Goal: Task Accomplishment & Management: Manage account settings

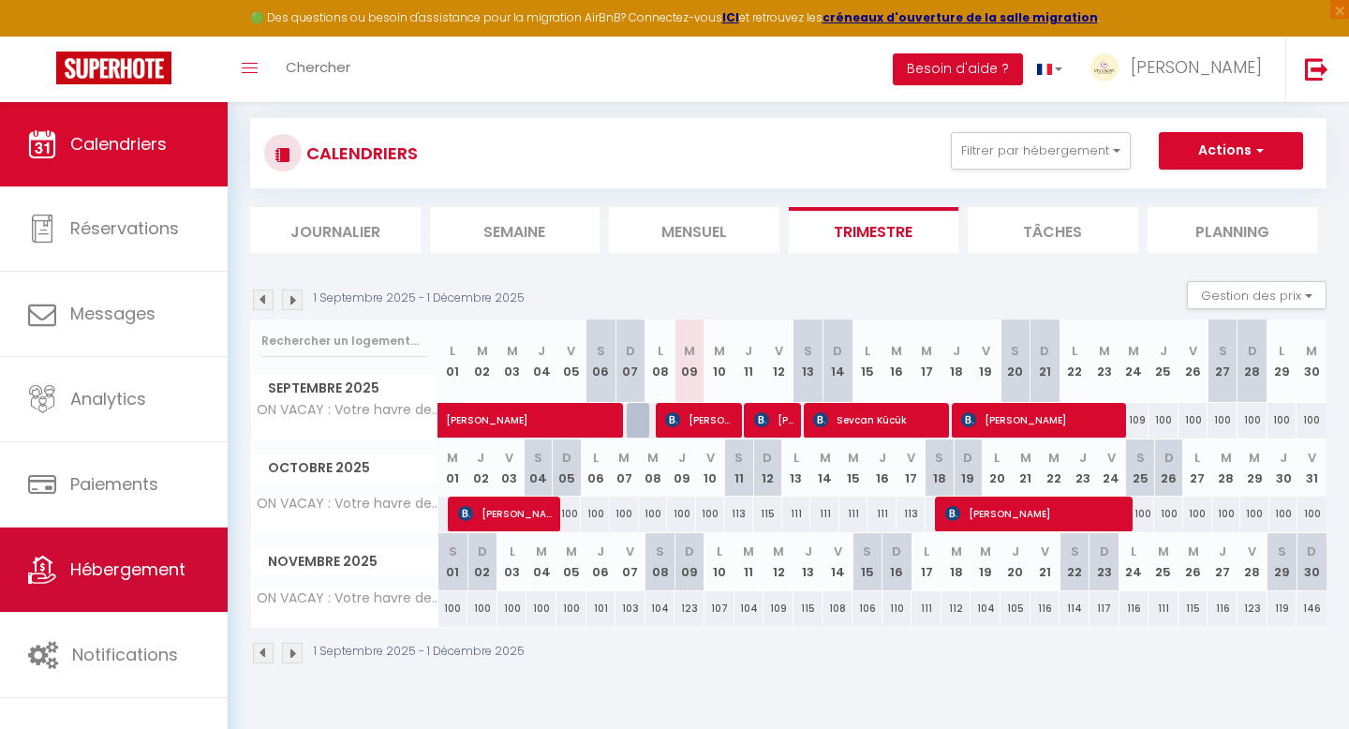
scroll to position [31, 0]
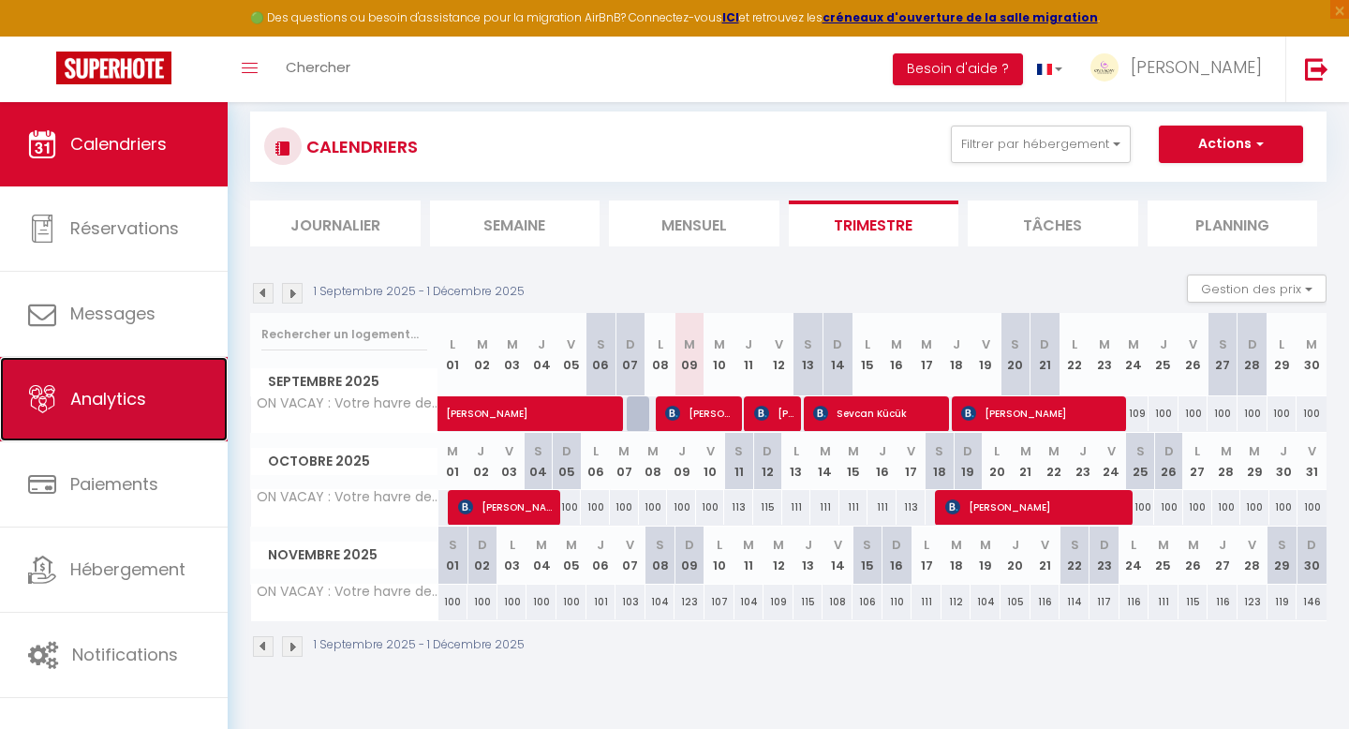
click at [125, 411] on link "Analytics" at bounding box center [114, 399] width 228 height 84
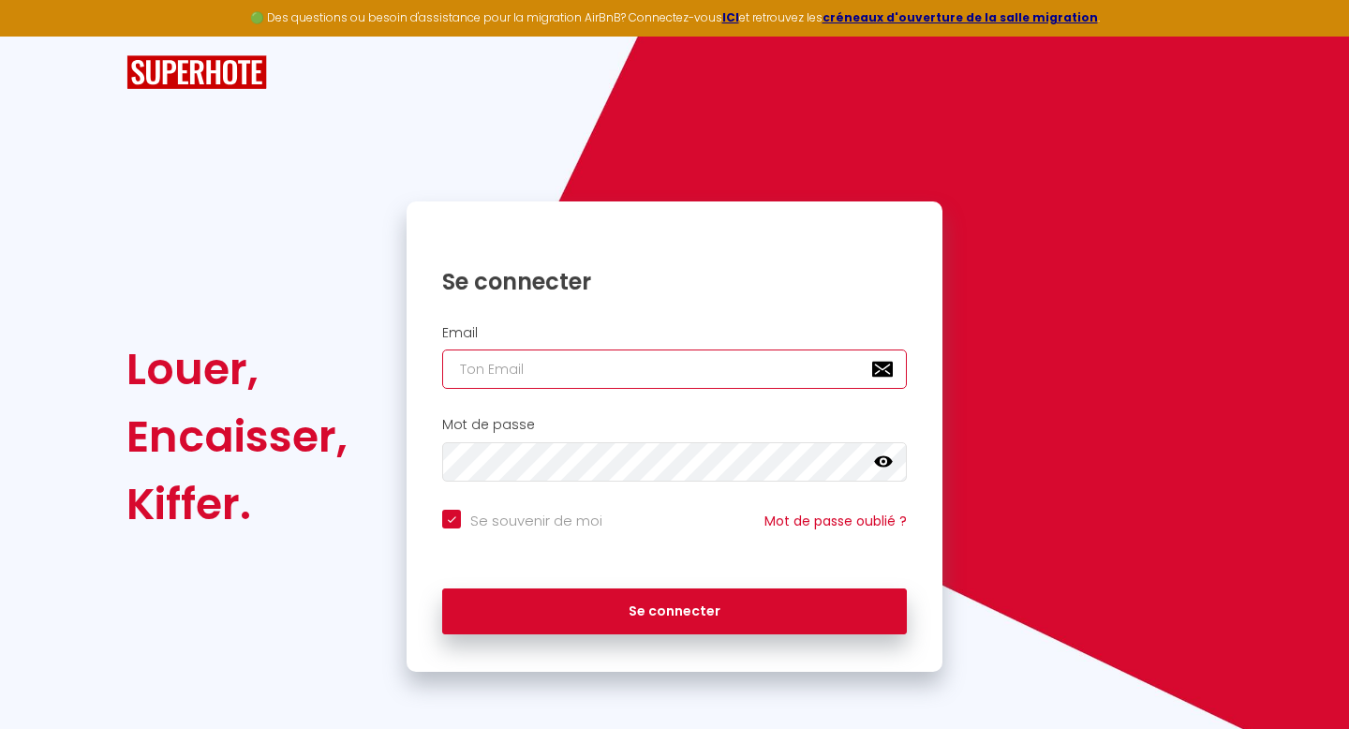
click at [507, 366] on input "email" at bounding box center [674, 368] width 465 height 39
type input "[EMAIL_ADDRESS][DOMAIN_NAME]"
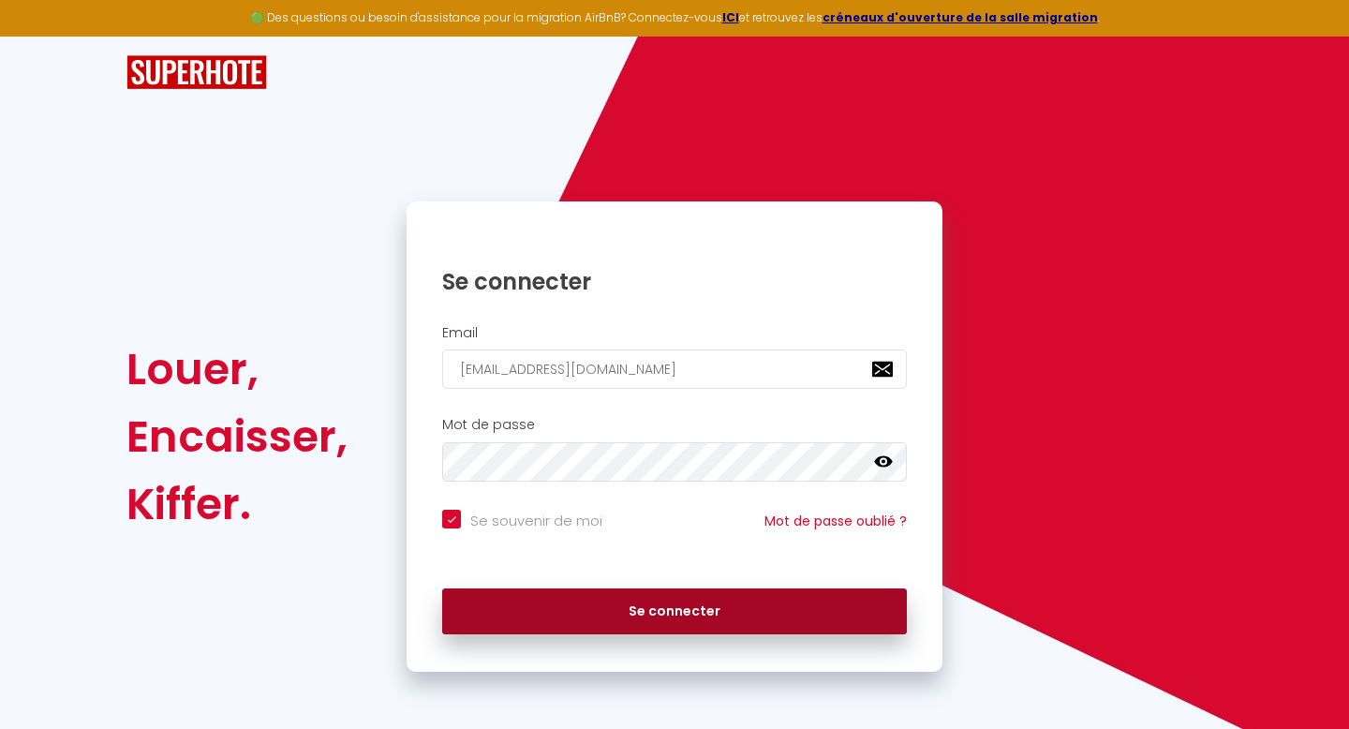
click at [598, 607] on button "Se connecter" at bounding box center [674, 611] width 465 height 47
checkbox input "true"
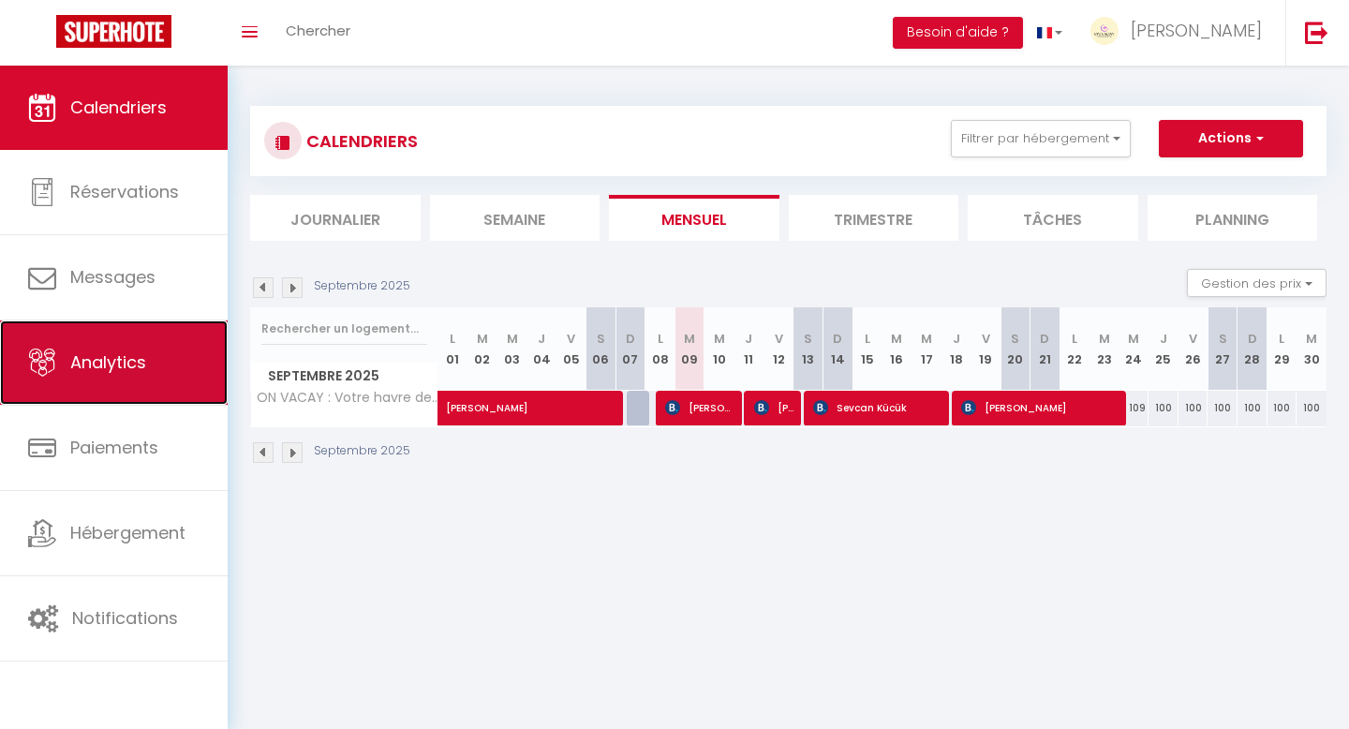
click at [123, 378] on link "Analytics" at bounding box center [114, 362] width 228 height 84
select select "2025"
select select "9"
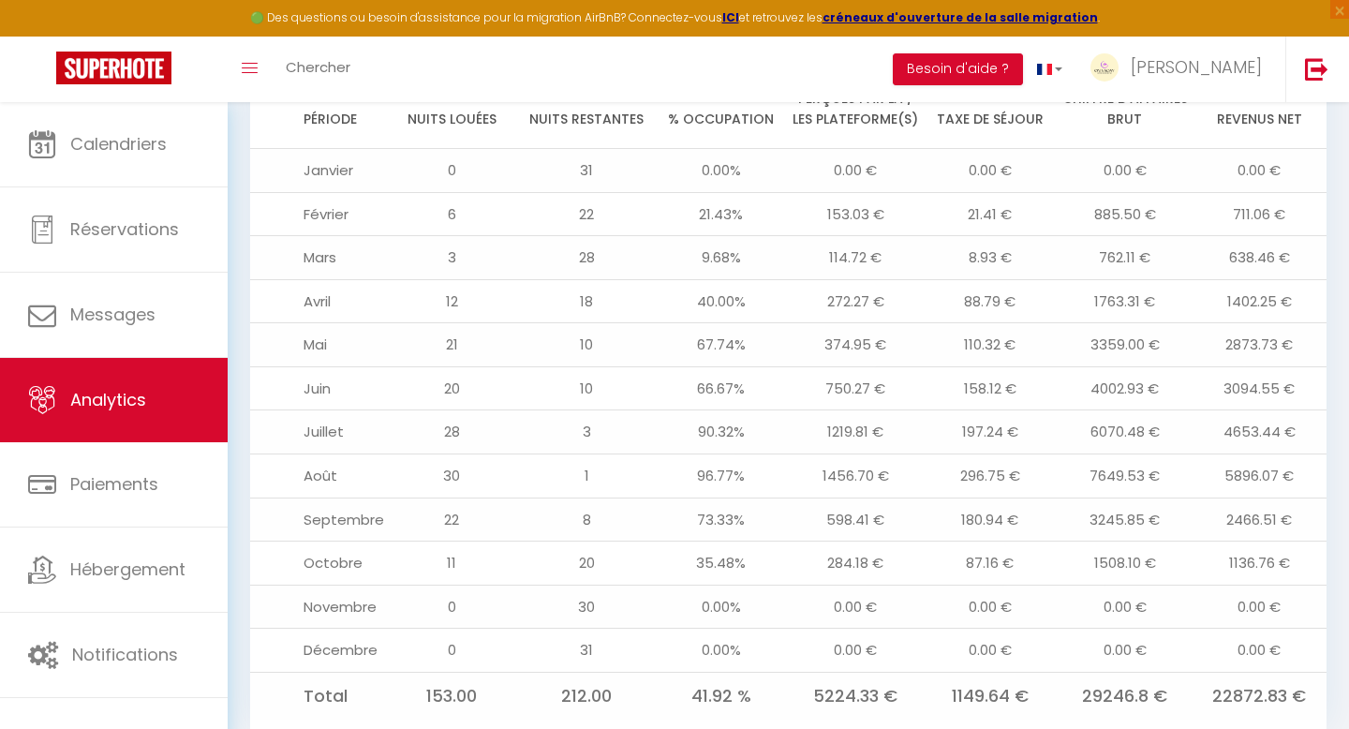
scroll to position [2003, 0]
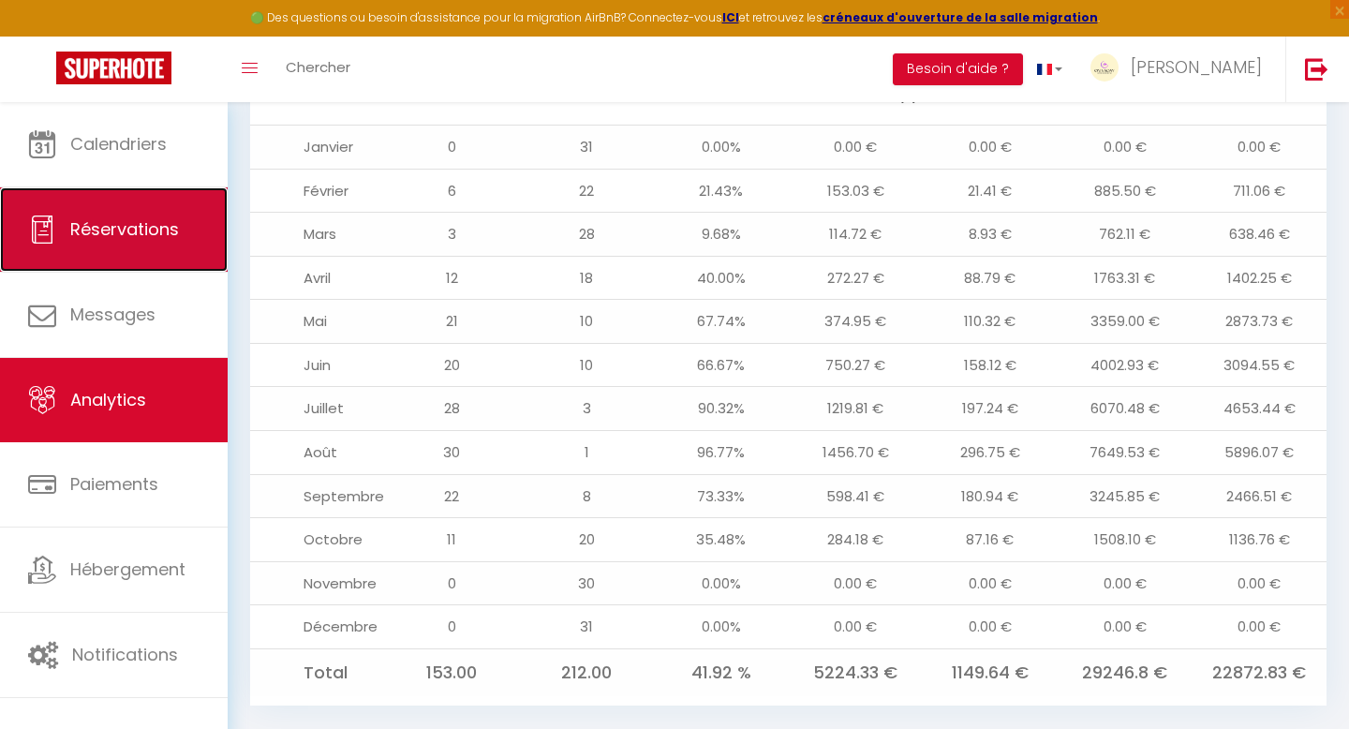
click at [156, 234] on span "Réservations" at bounding box center [124, 228] width 109 height 23
select select "not_cancelled"
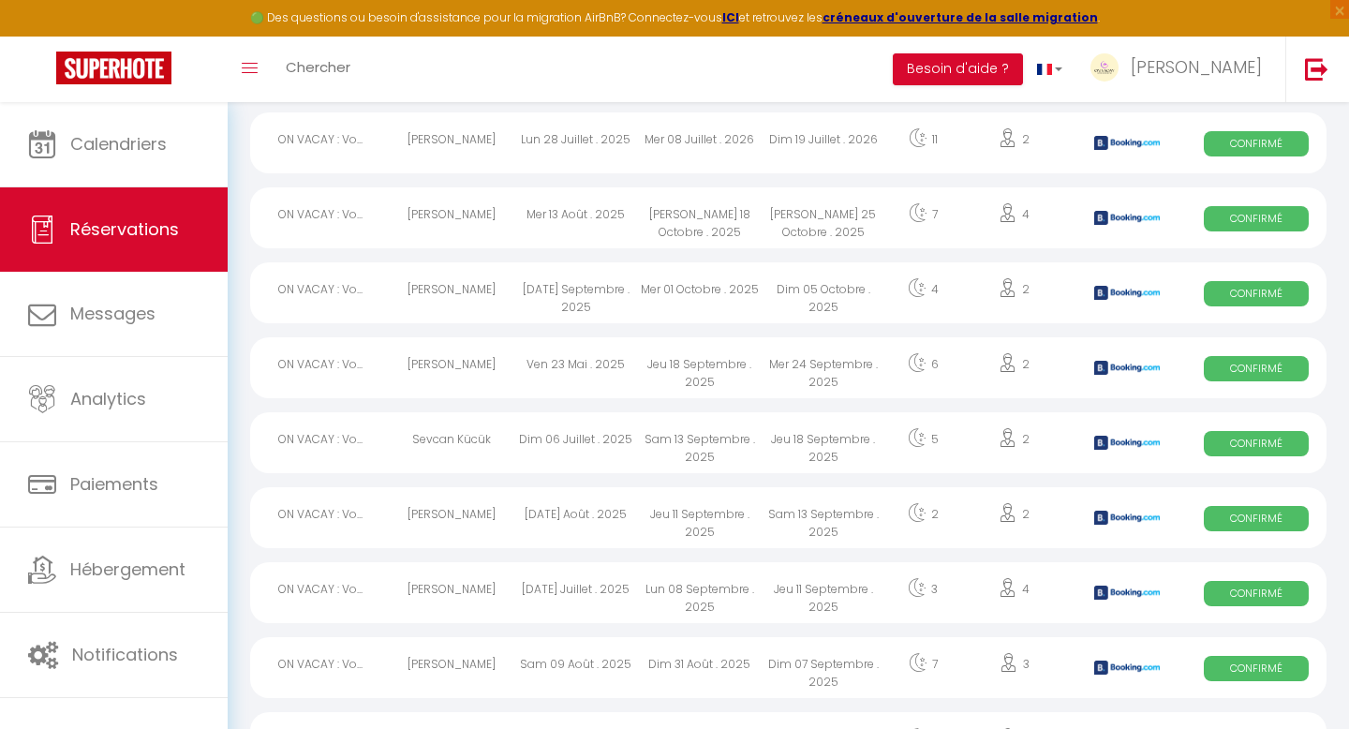
scroll to position [3133, 0]
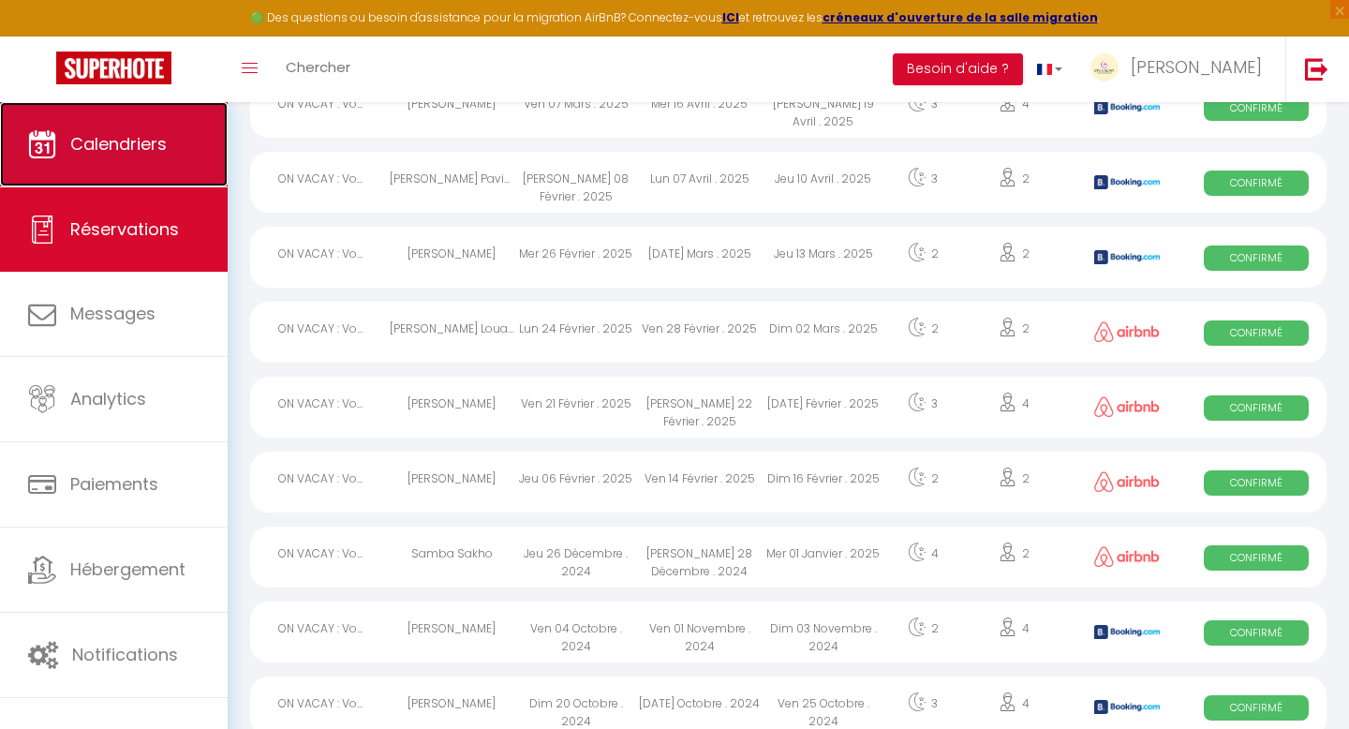
click at [139, 162] on link "Calendriers" at bounding box center [114, 144] width 228 height 84
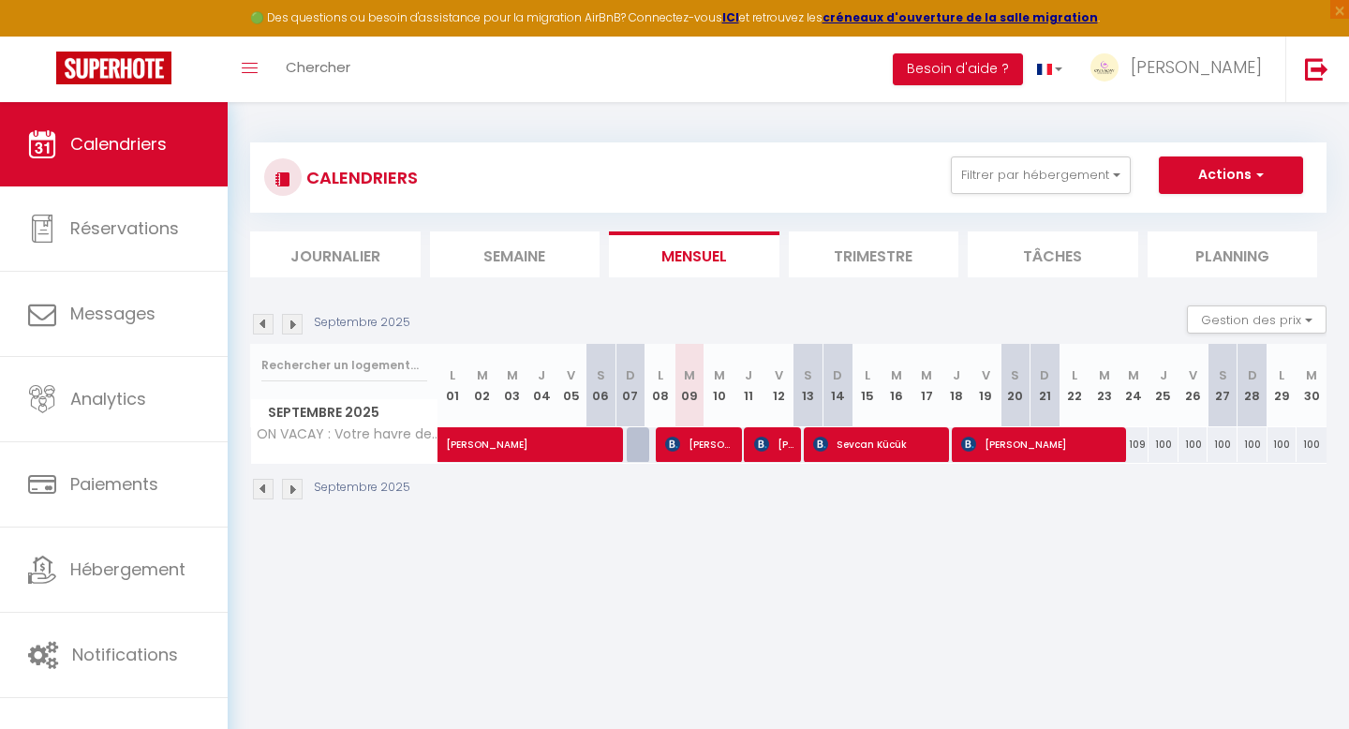
click at [299, 489] on img at bounding box center [292, 489] width 21 height 21
select select
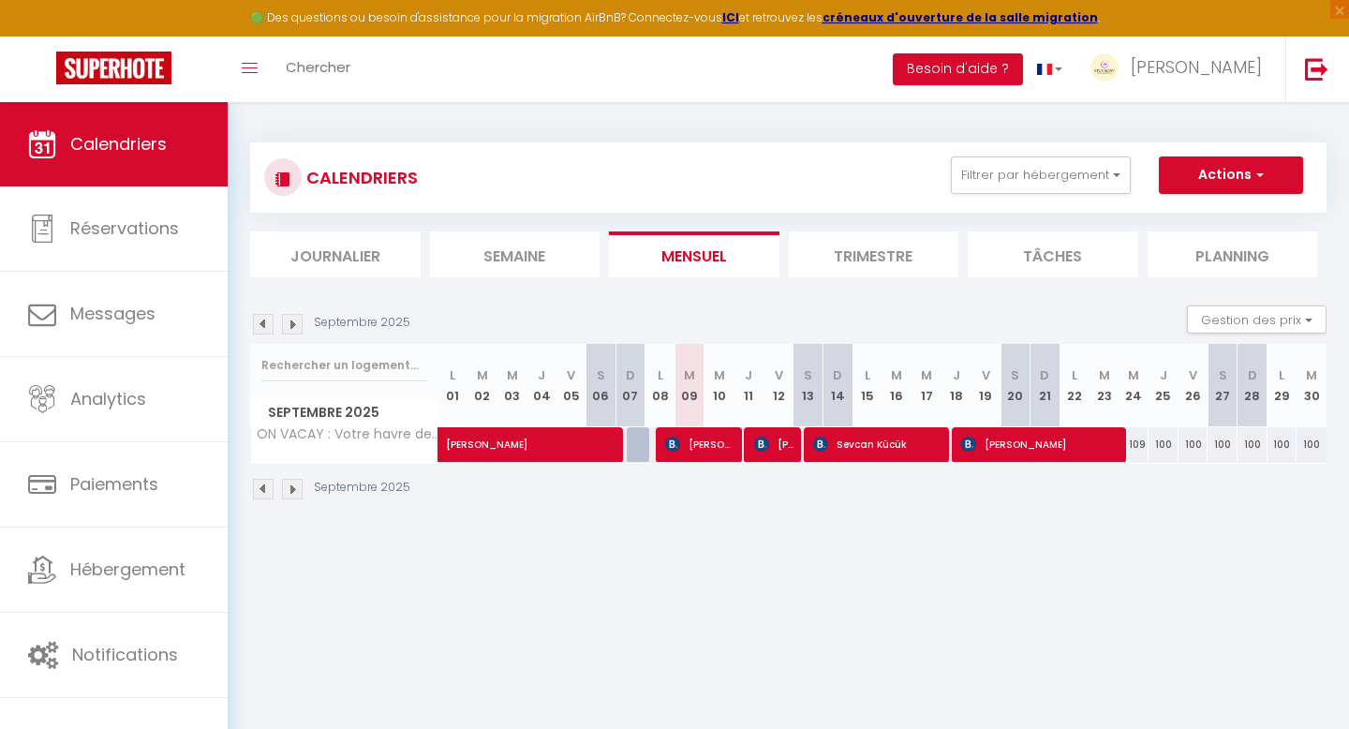
select select
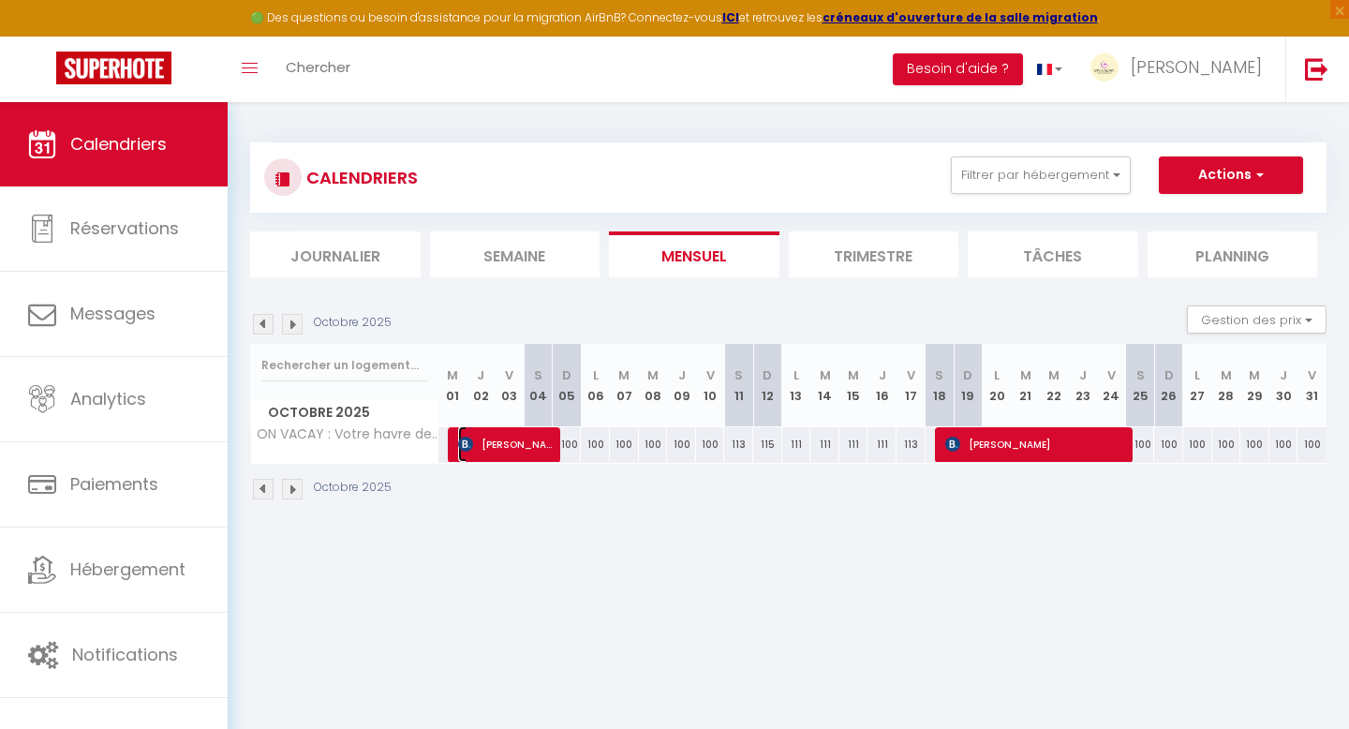
click at [508, 438] on span "[PERSON_NAME]" at bounding box center [506, 444] width 96 height 36
select select "OK"
select select "KO"
select select "0"
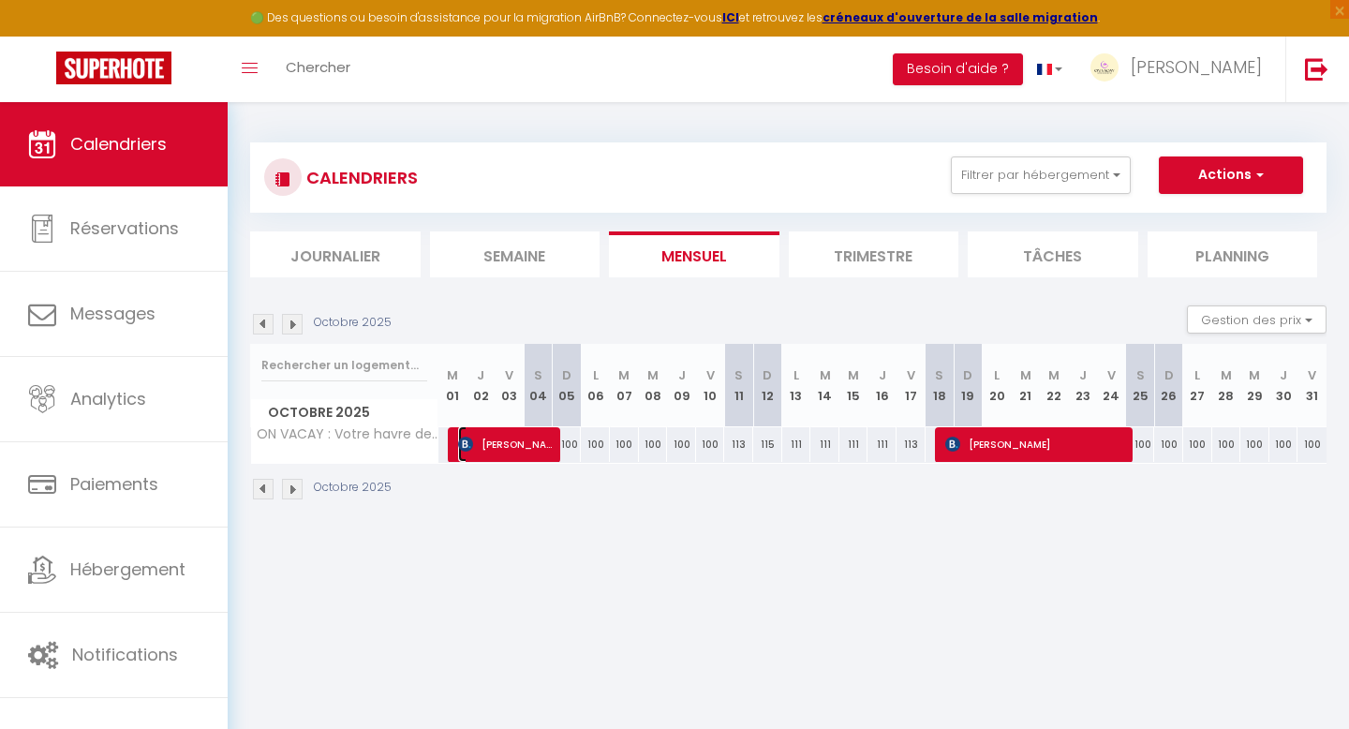
select select "1"
select select
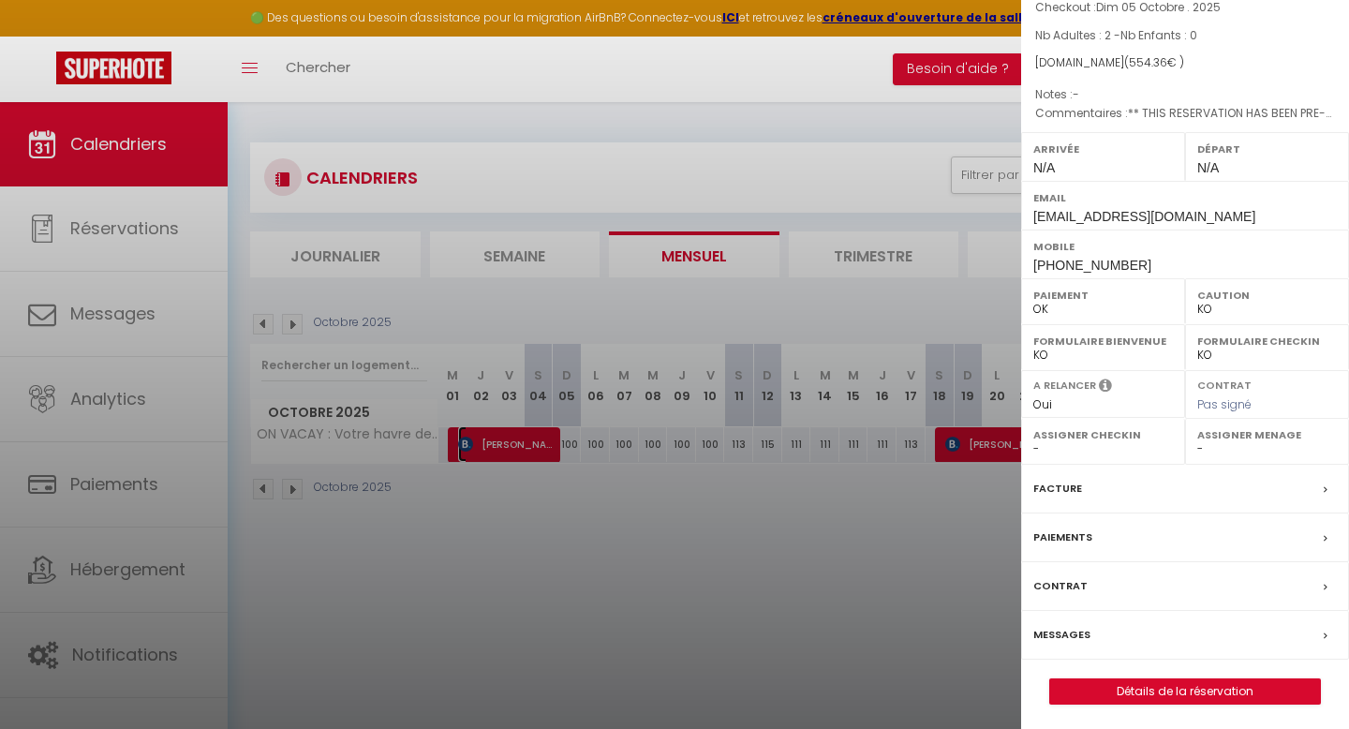
scroll to position [144, 0]
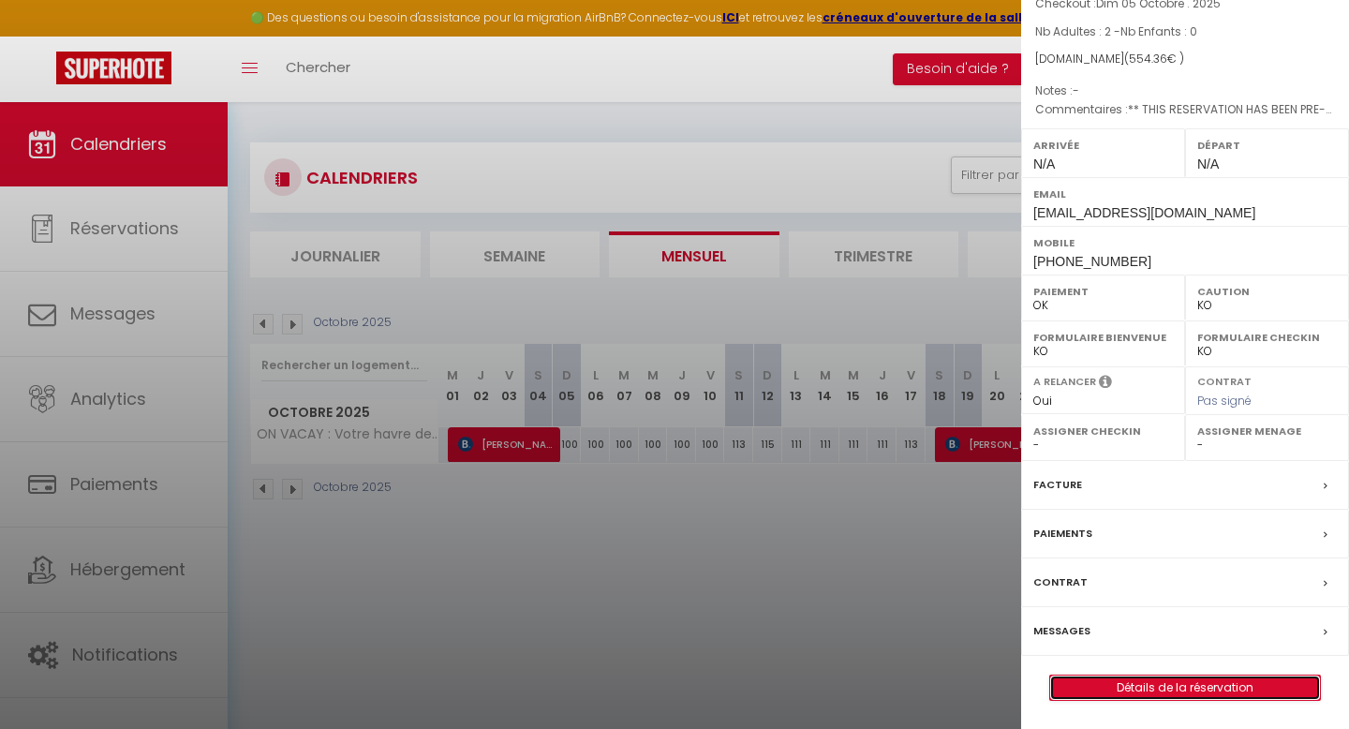
click at [1146, 694] on link "Détails de la réservation" at bounding box center [1185, 687] width 270 height 24
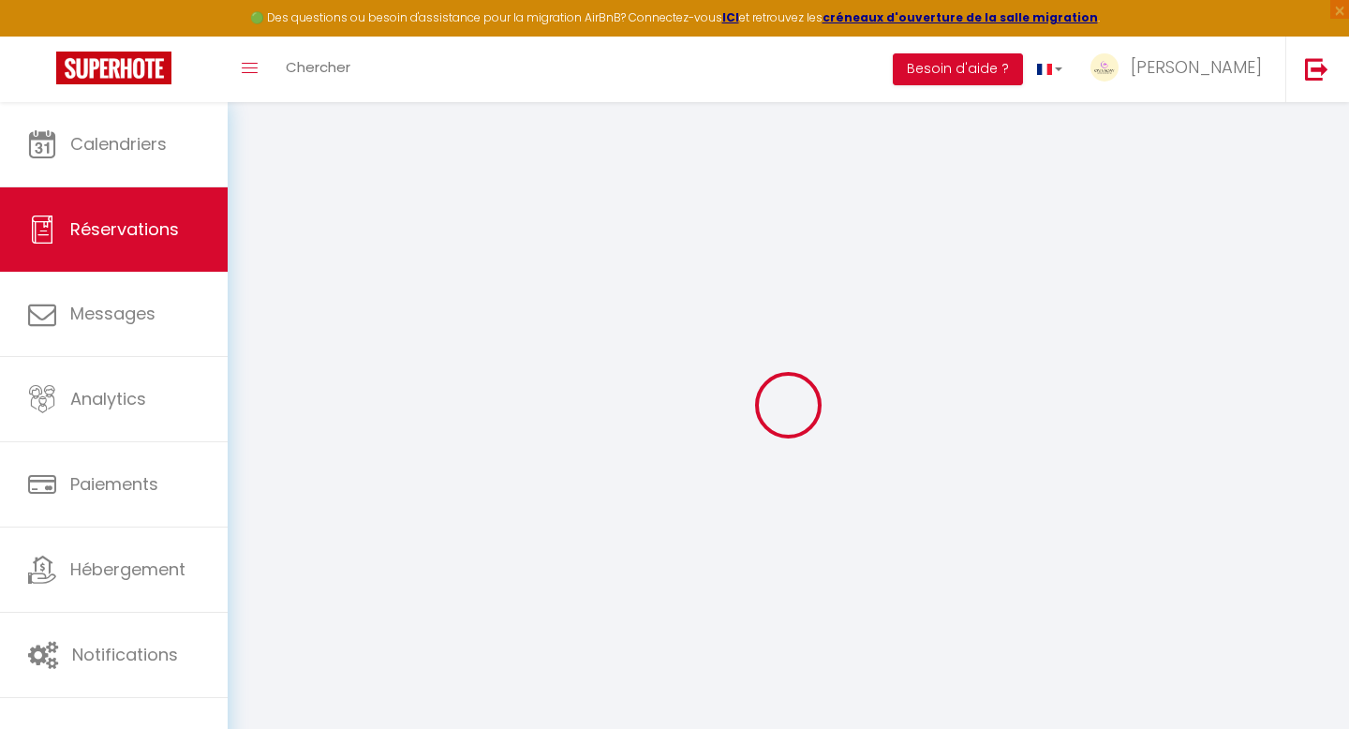
type input "[PERSON_NAME]"
type input "Hunout"
type input "[EMAIL_ADDRESS][DOMAIN_NAME]"
type input "[PHONE_NUMBER]"
type input "."
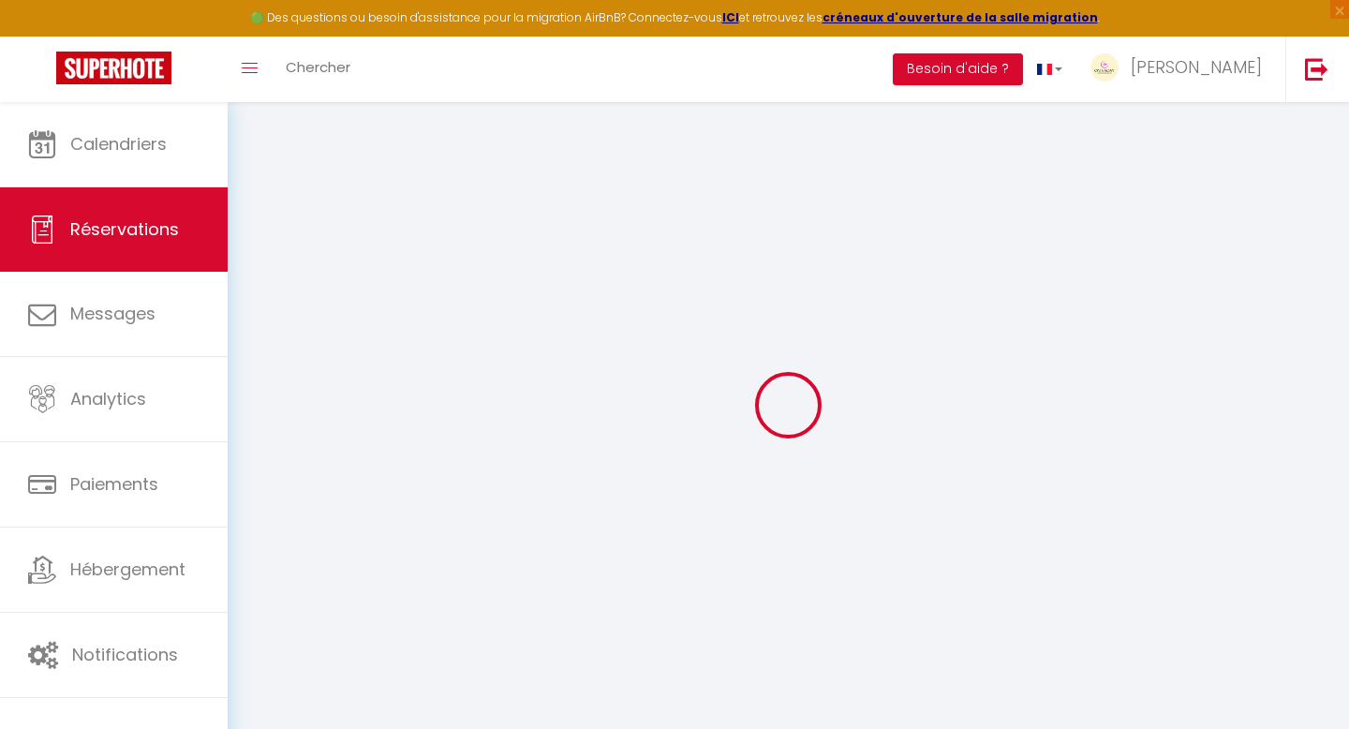
select select "FR"
type input "104.66"
type input "7.76"
select select "48477"
select select "1"
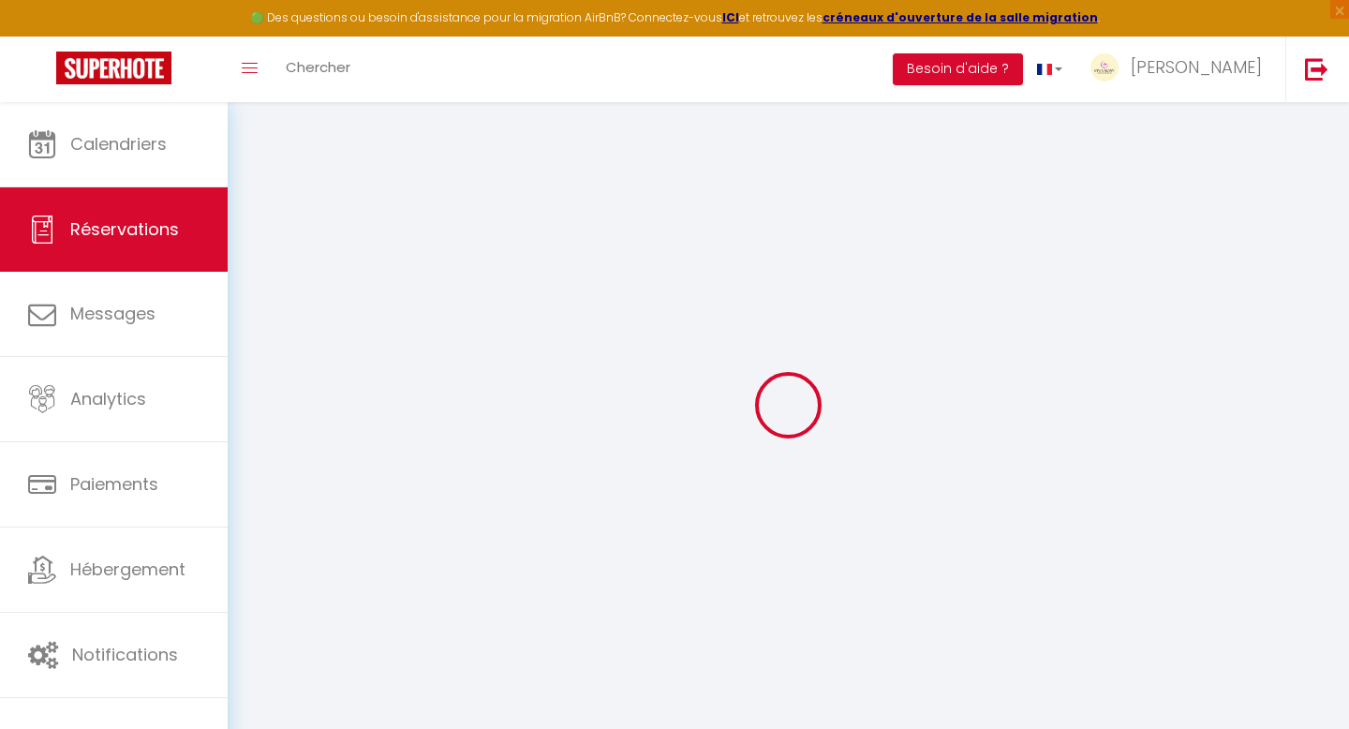
select select
type input "2"
select select "12"
select select
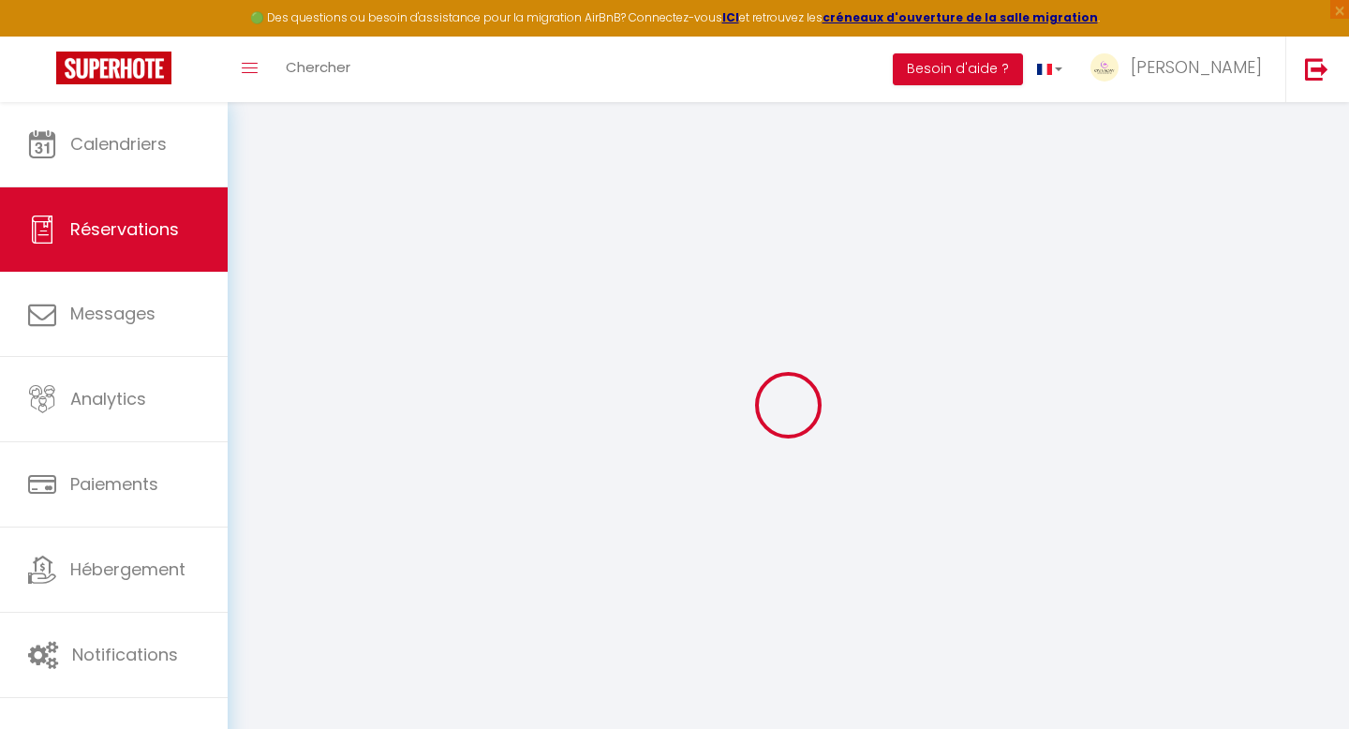
type input "463.32"
checkbox input "false"
type input "0"
select select "2"
type input "0"
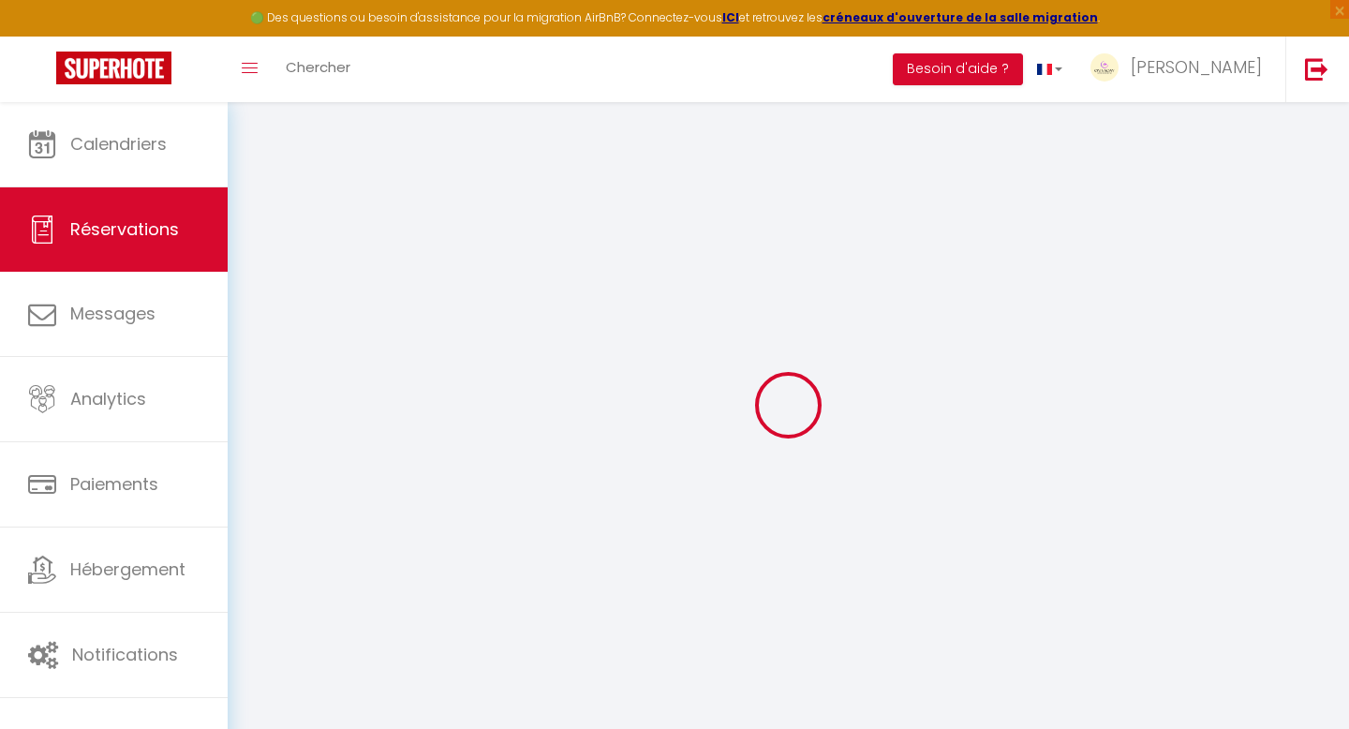
type input "0"
select select
select select "14"
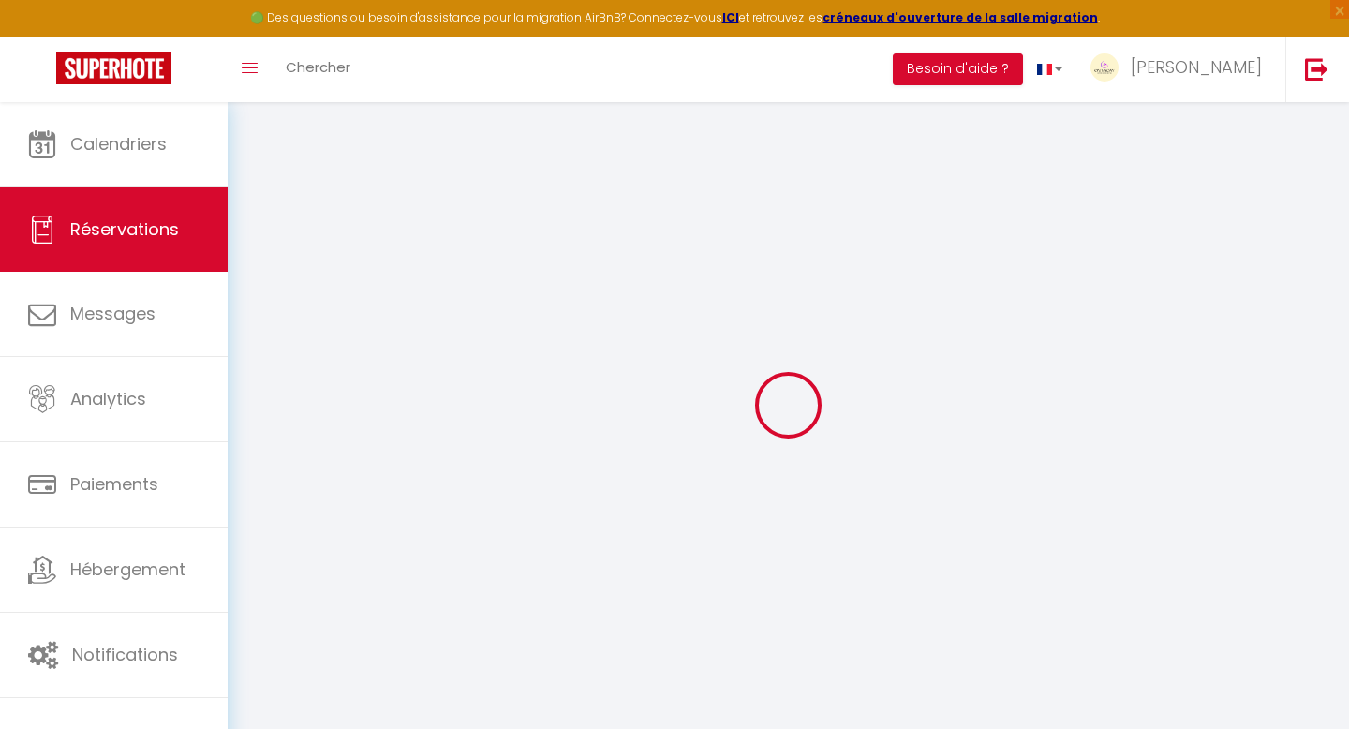
checkbox input "false"
select select
checkbox input "false"
select select
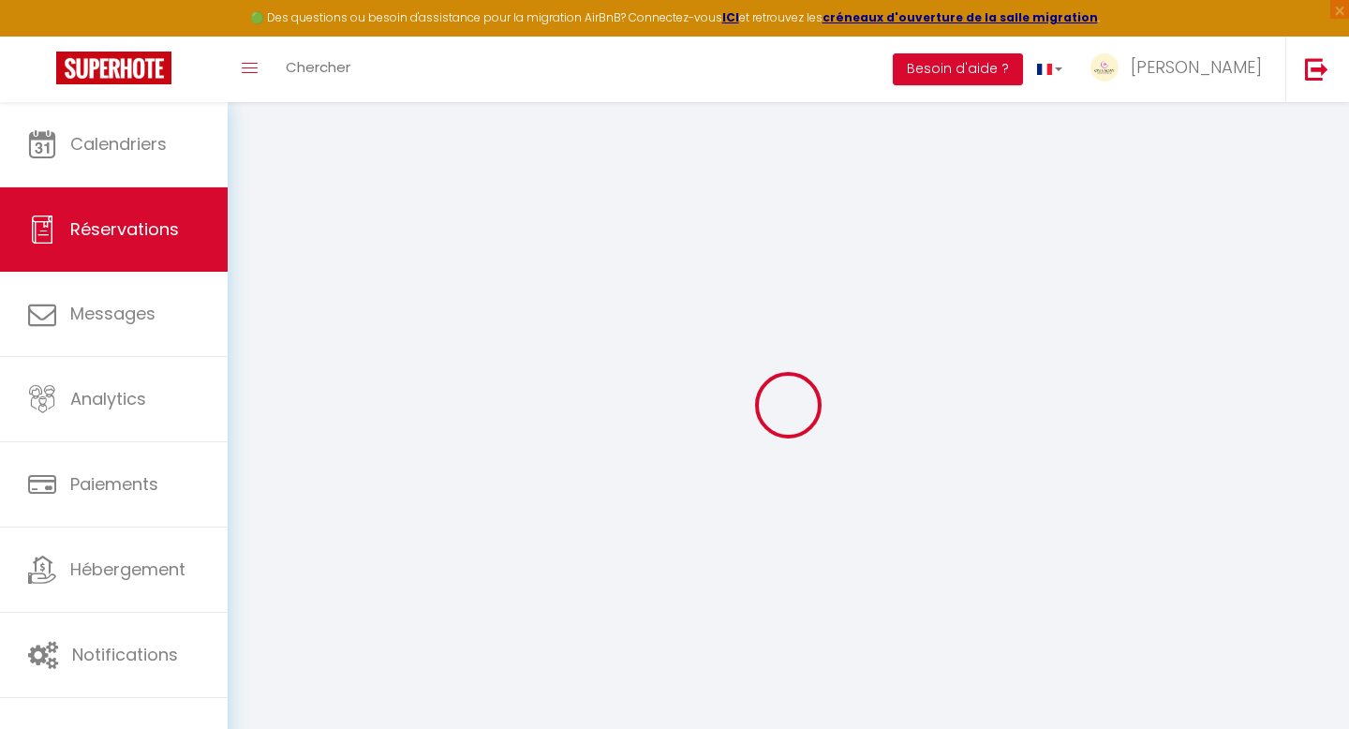
select select
checkbox input "false"
type Comments0 "** THIS RESERVATION HAS BEEN PRE-PAID ** BOOKING NOTE : Payment charge is EUR 7…"
type input "60"
type input "31.04"
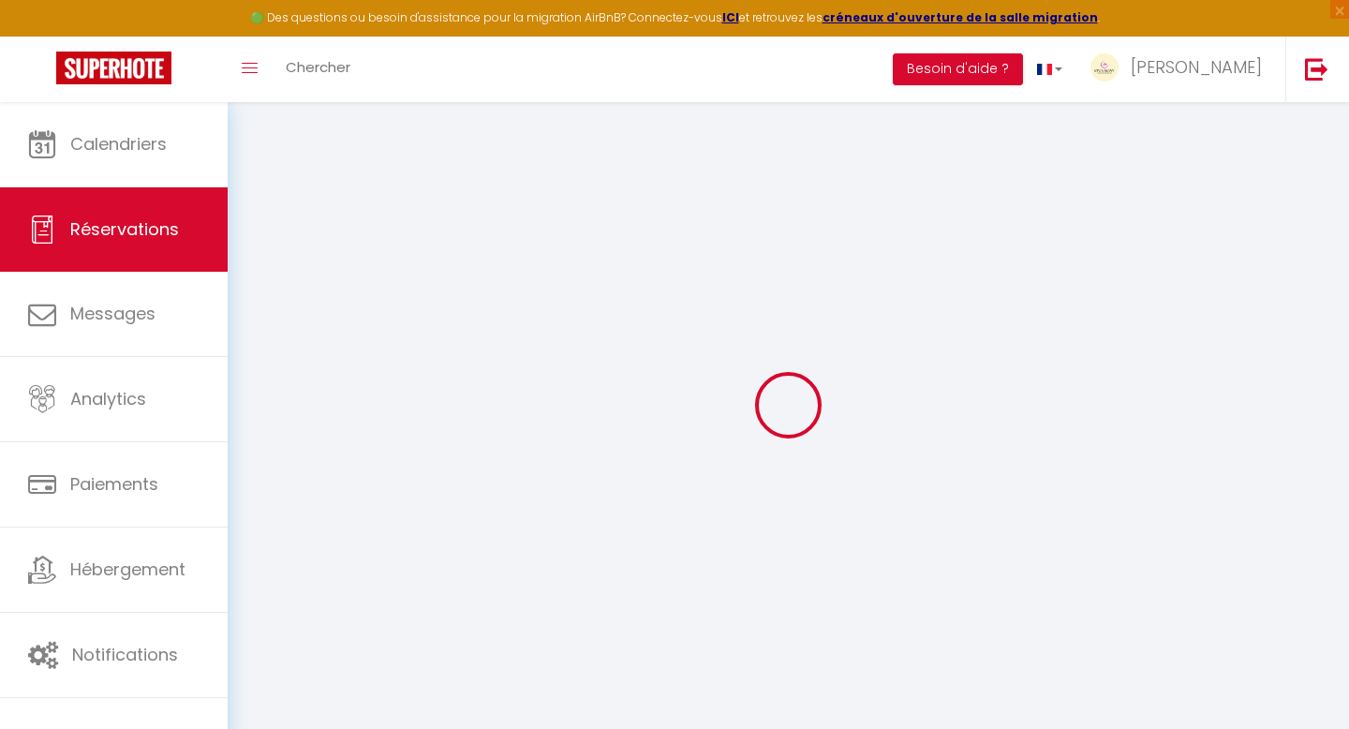
select select
checkbox input "false"
select select
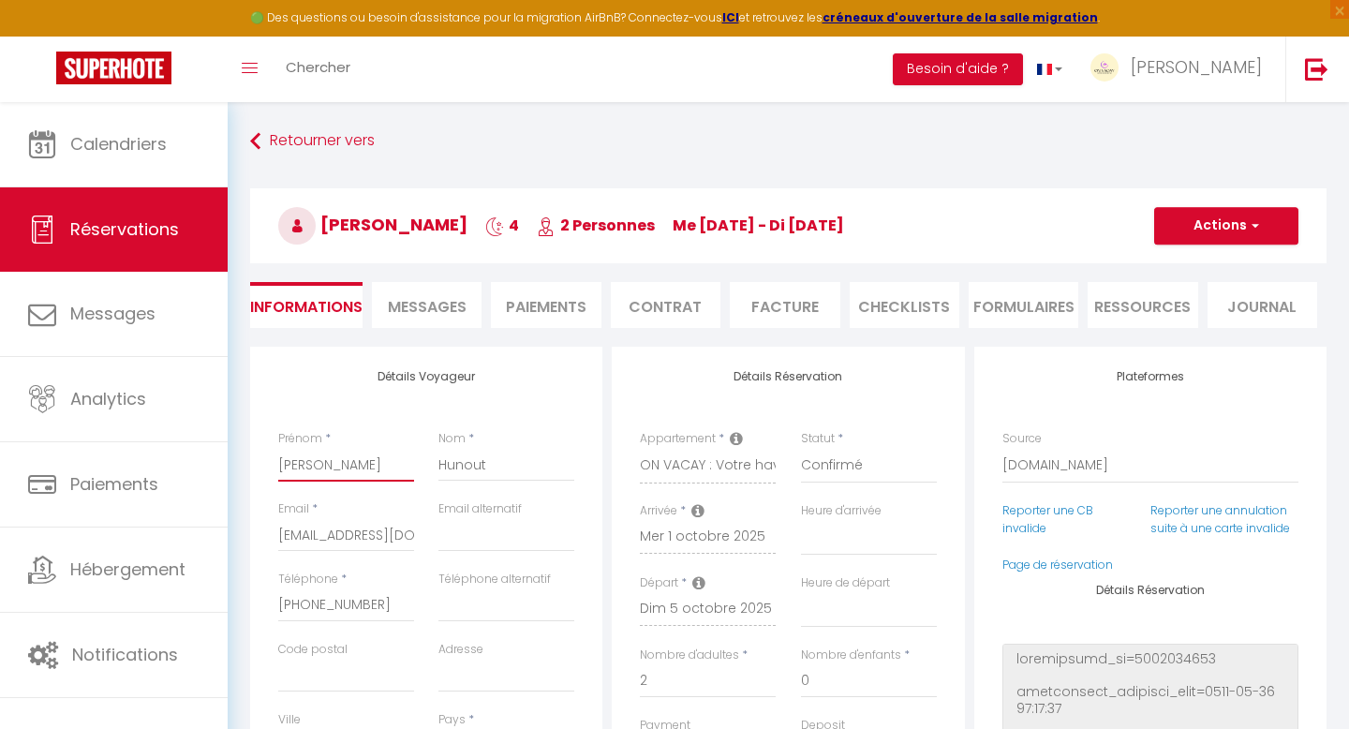
drag, startPoint x: 340, startPoint y: 470, endPoint x: 246, endPoint y: 466, distance: 93.7
click at [246, 466] on div "Détails Voyageur Prénom * [PERSON_NAME] * Hunout Email * [EMAIL_ADDRESS][DOMAIN…" at bounding box center [426, 695] width 362 height 697
type input "P"
select select
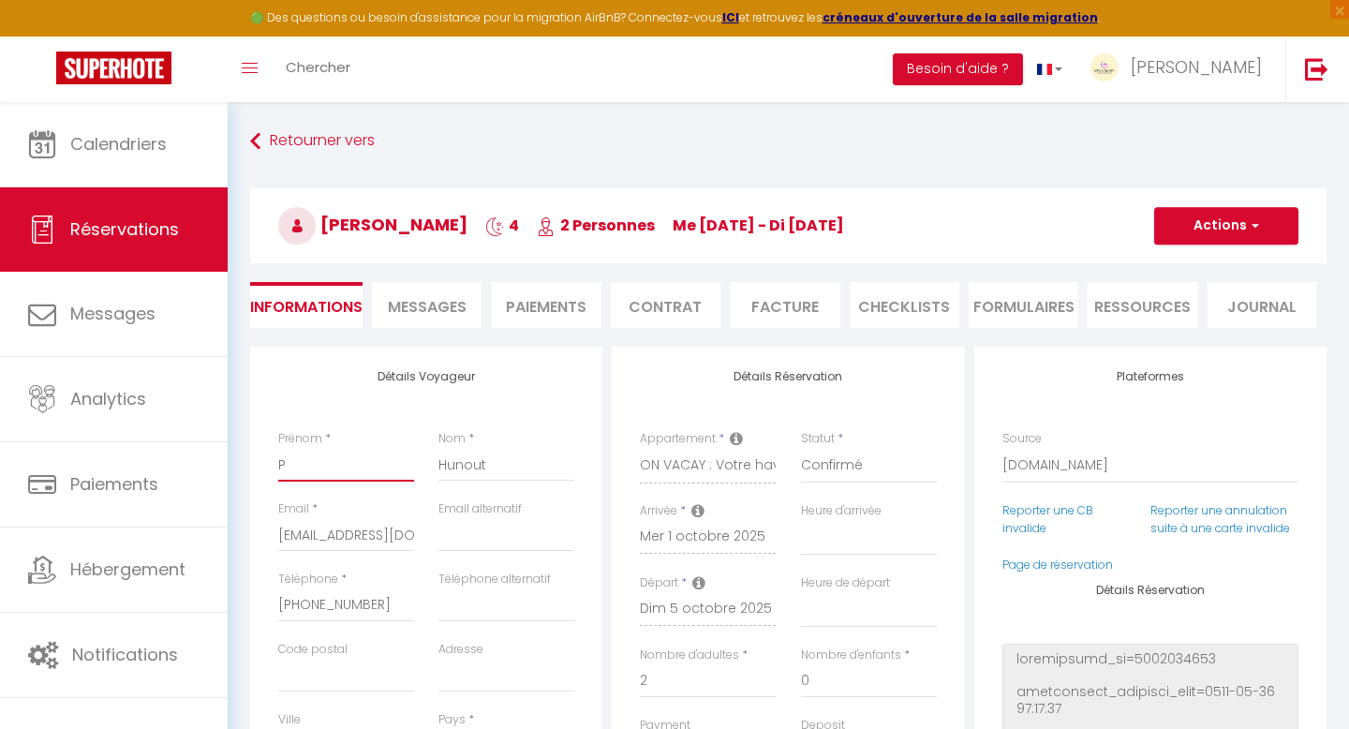
checkbox input "false"
type input "Pa"
select select
checkbox input "false"
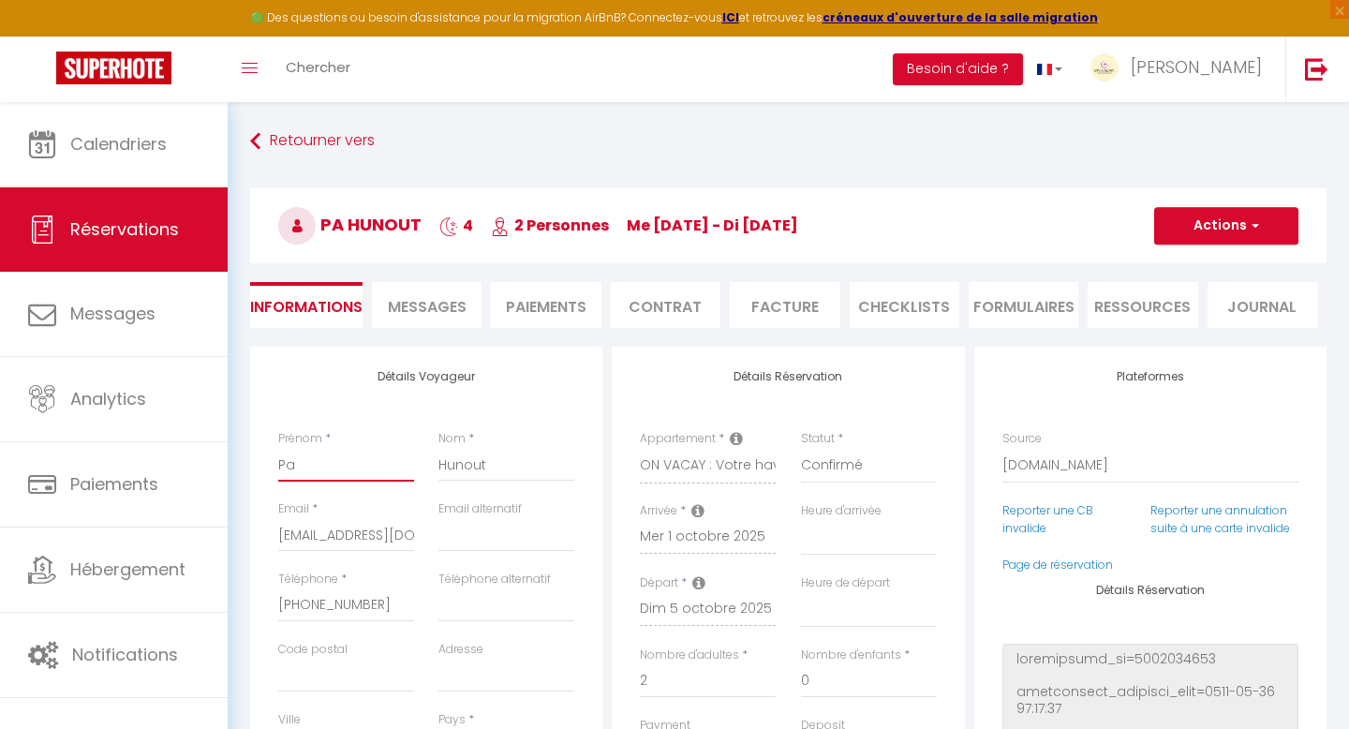
type input "Pas"
select select
checkbox input "false"
type input "Pasa"
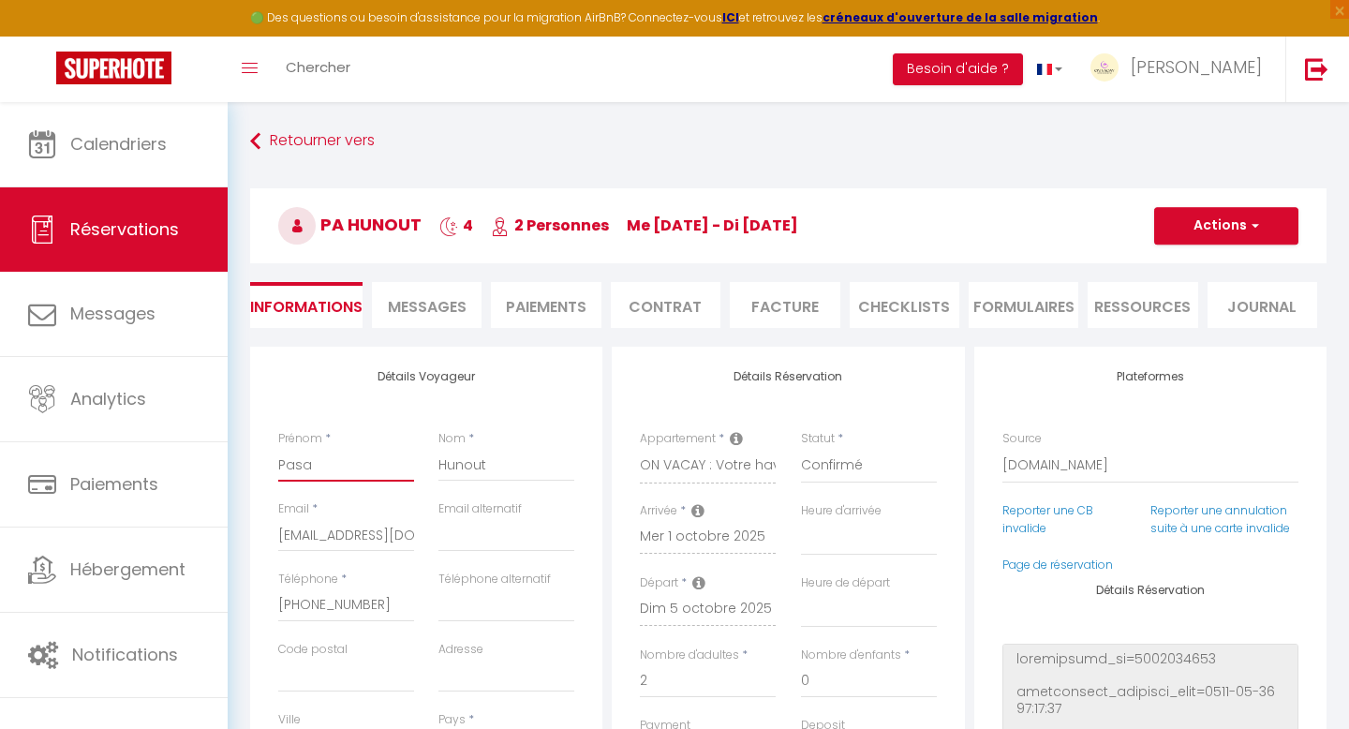
select select
checkbox input "false"
type input "Pasac"
select select
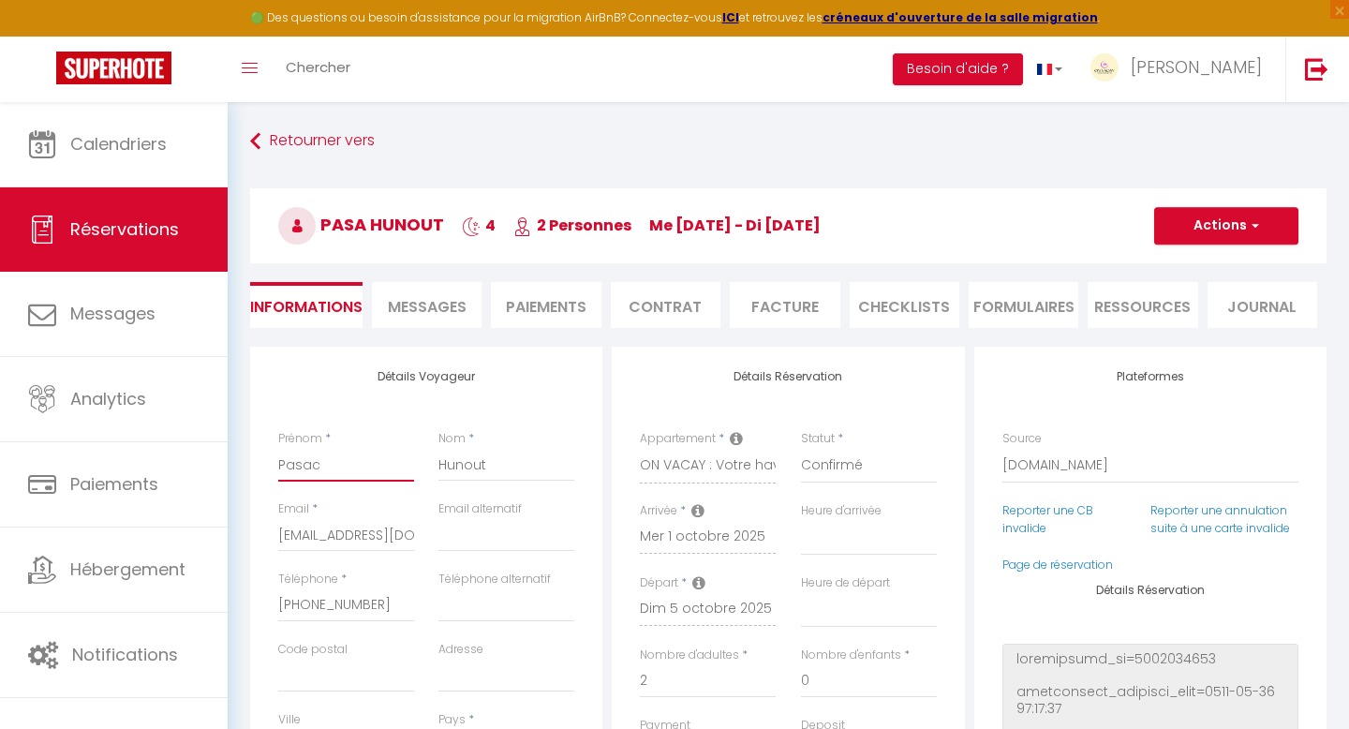
select select
checkbox input "false"
type input "Pasa"
select select
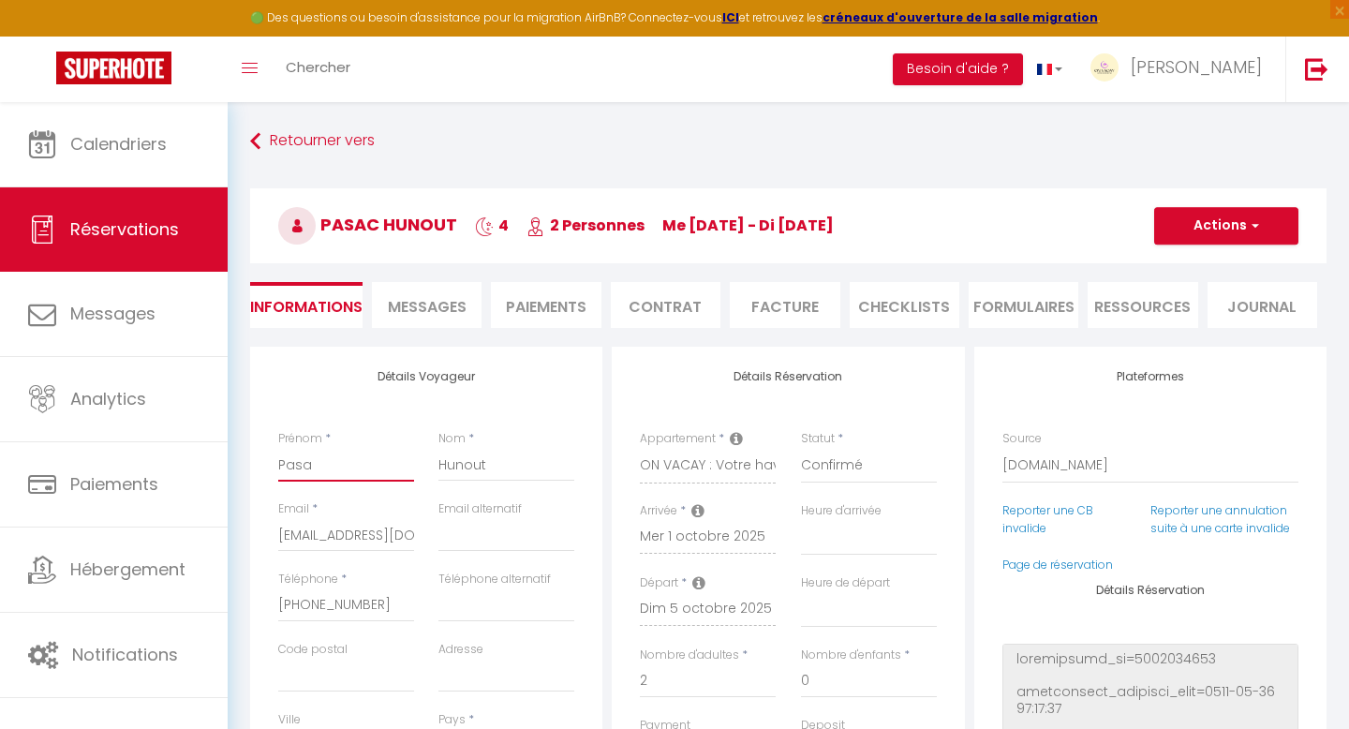
checkbox input "false"
type input "Pas"
select select
checkbox input "false"
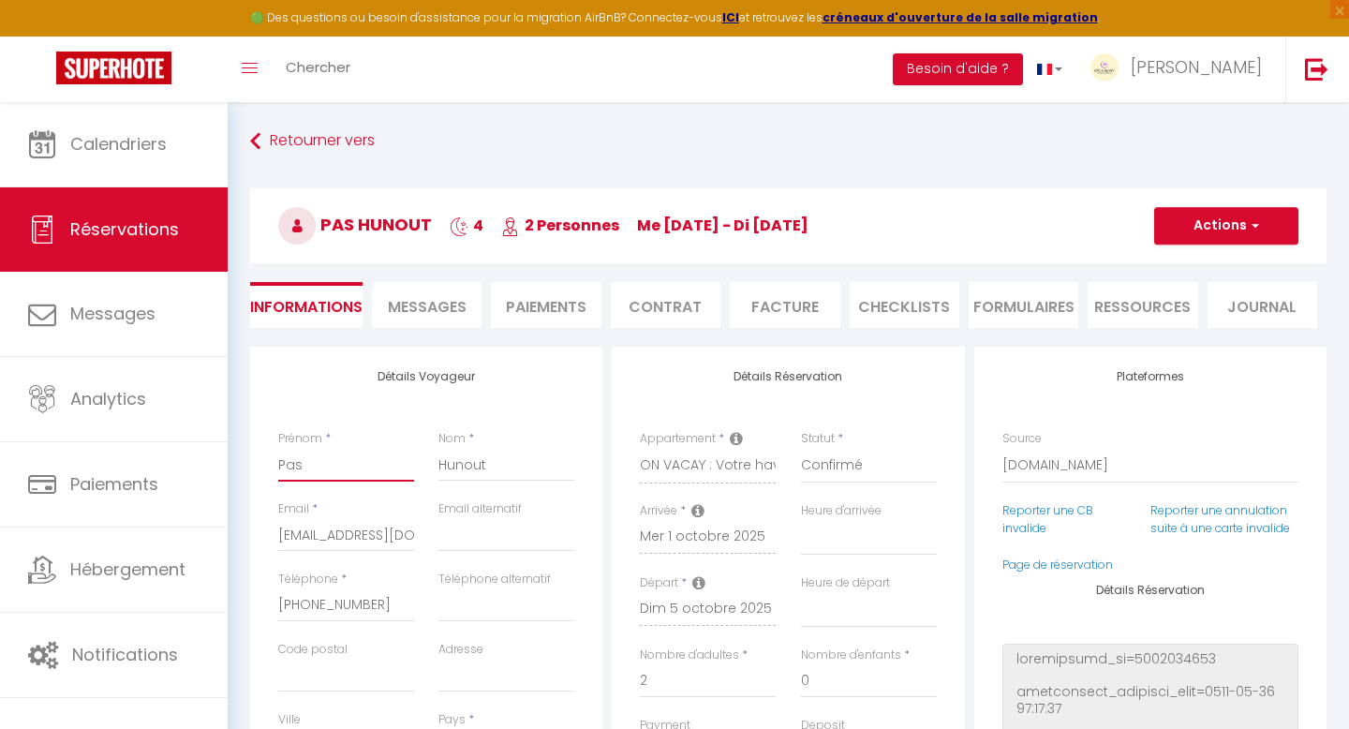
type input "Pasc"
select select
checkbox input "false"
type input "Pasca"
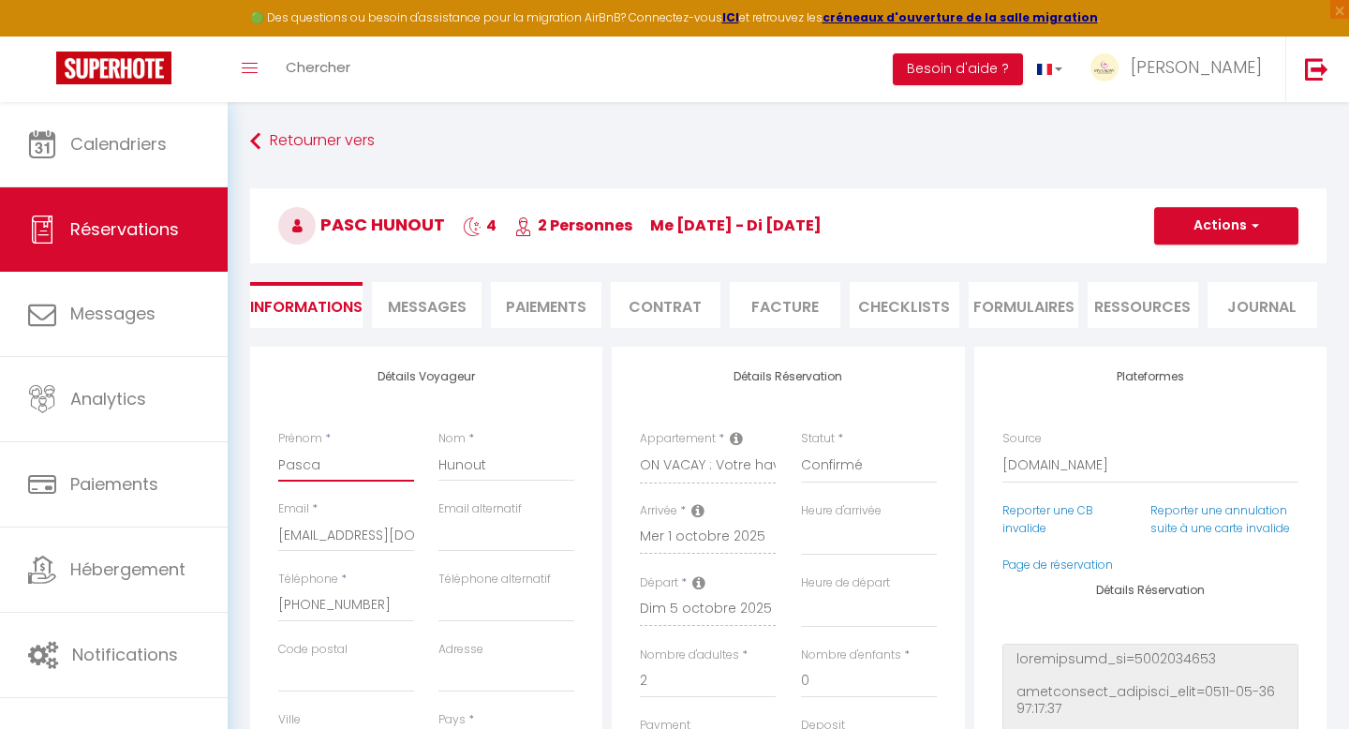
select select
checkbox input "false"
type input "[PERSON_NAME]"
select select
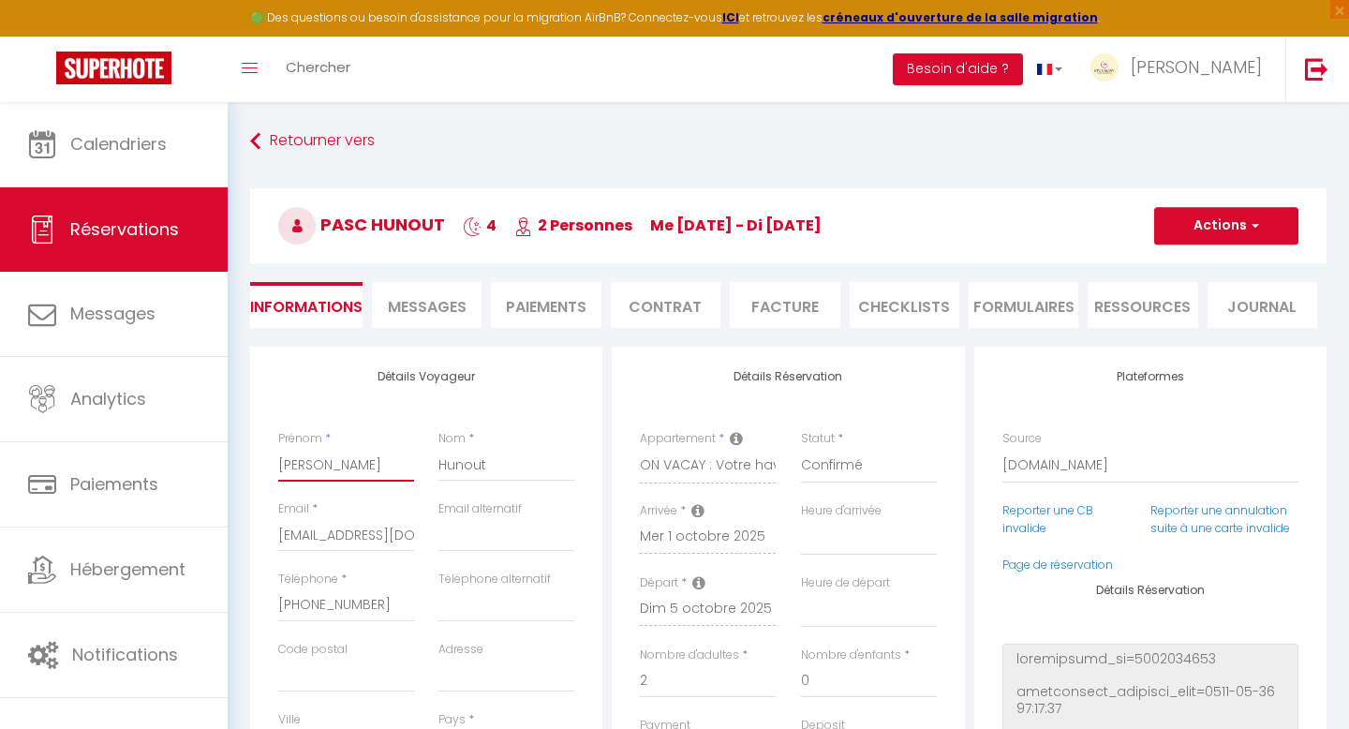
select select
checkbox input "false"
type input "[PERSON_NAME]"
select select
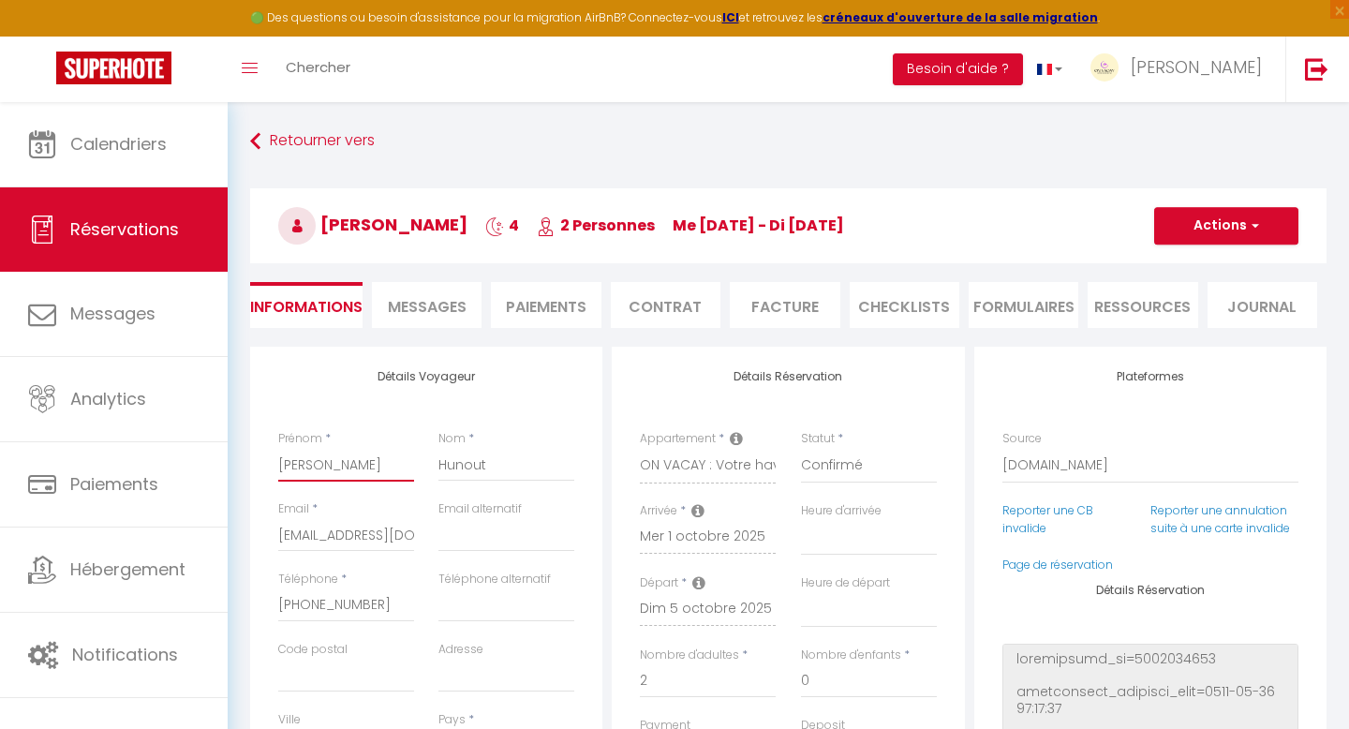
checkbox input "false"
type input "[PERSON_NAME]"
select select
checkbox input "false"
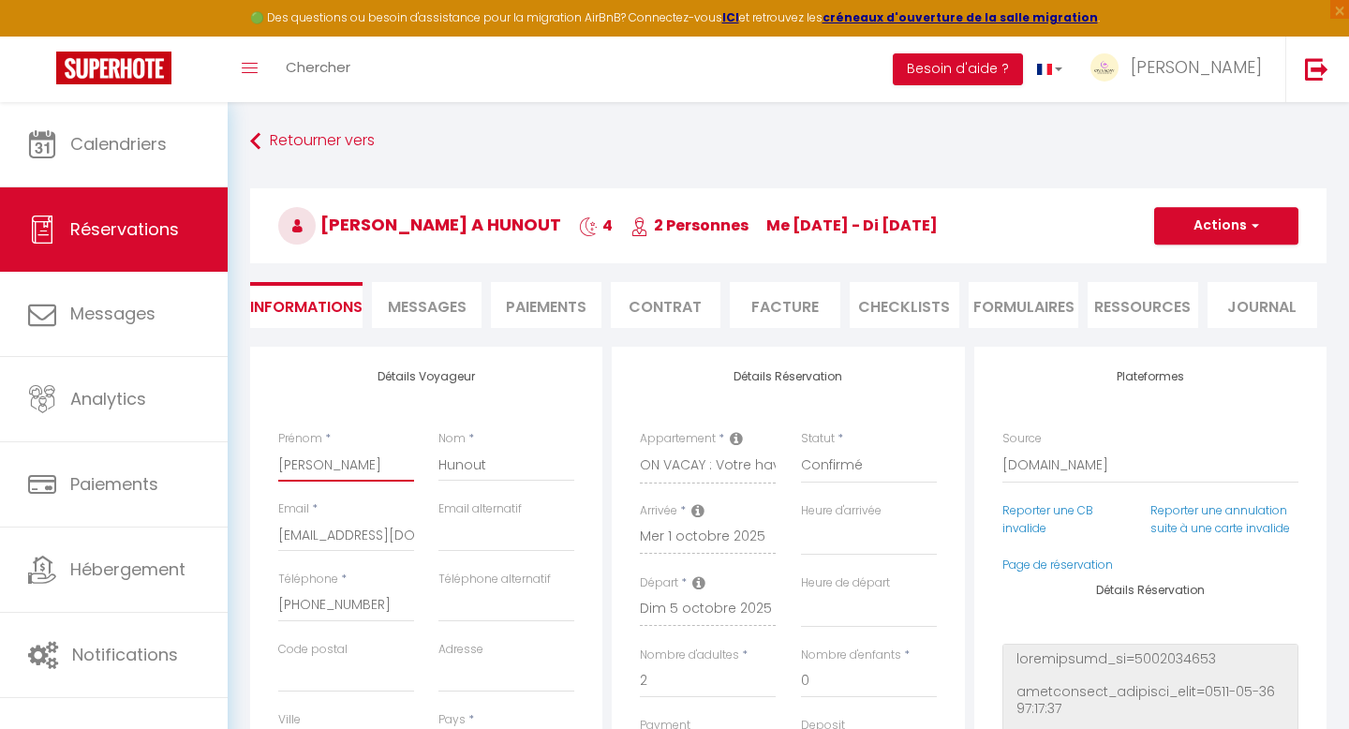
type input "[PERSON_NAME]"
select select
checkbox input "false"
type input "[PERSON_NAME]"
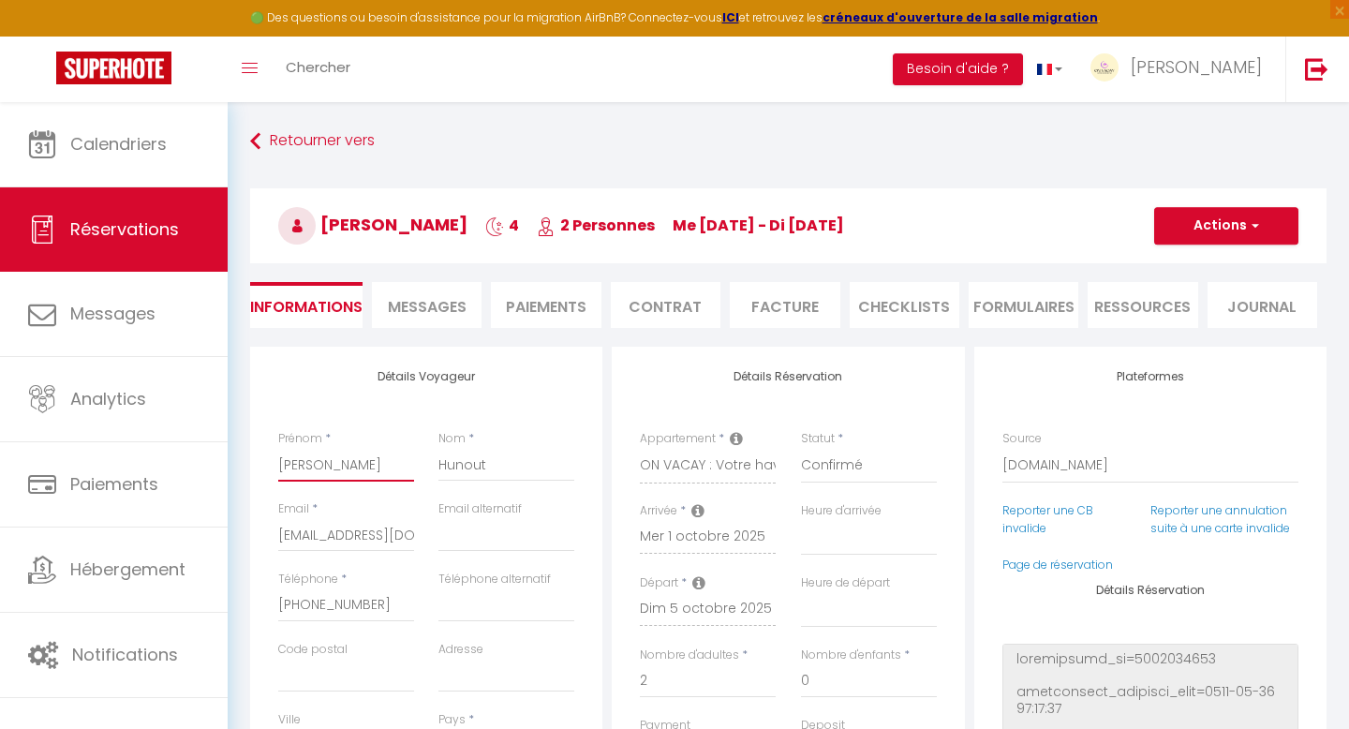
select select
checkbox input "false"
type input "[PERSON_NAME]"
select select
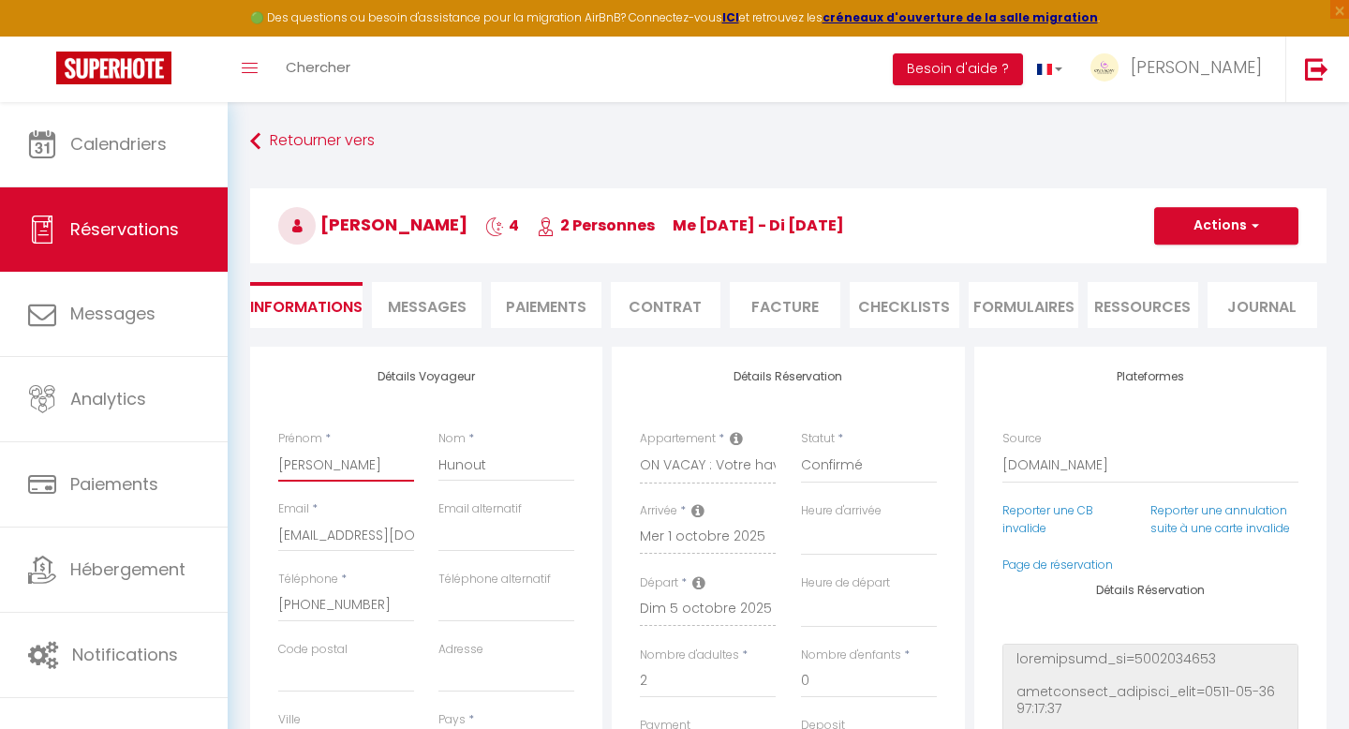
select select
checkbox input "false"
type input "[PERSON_NAME]"
select select
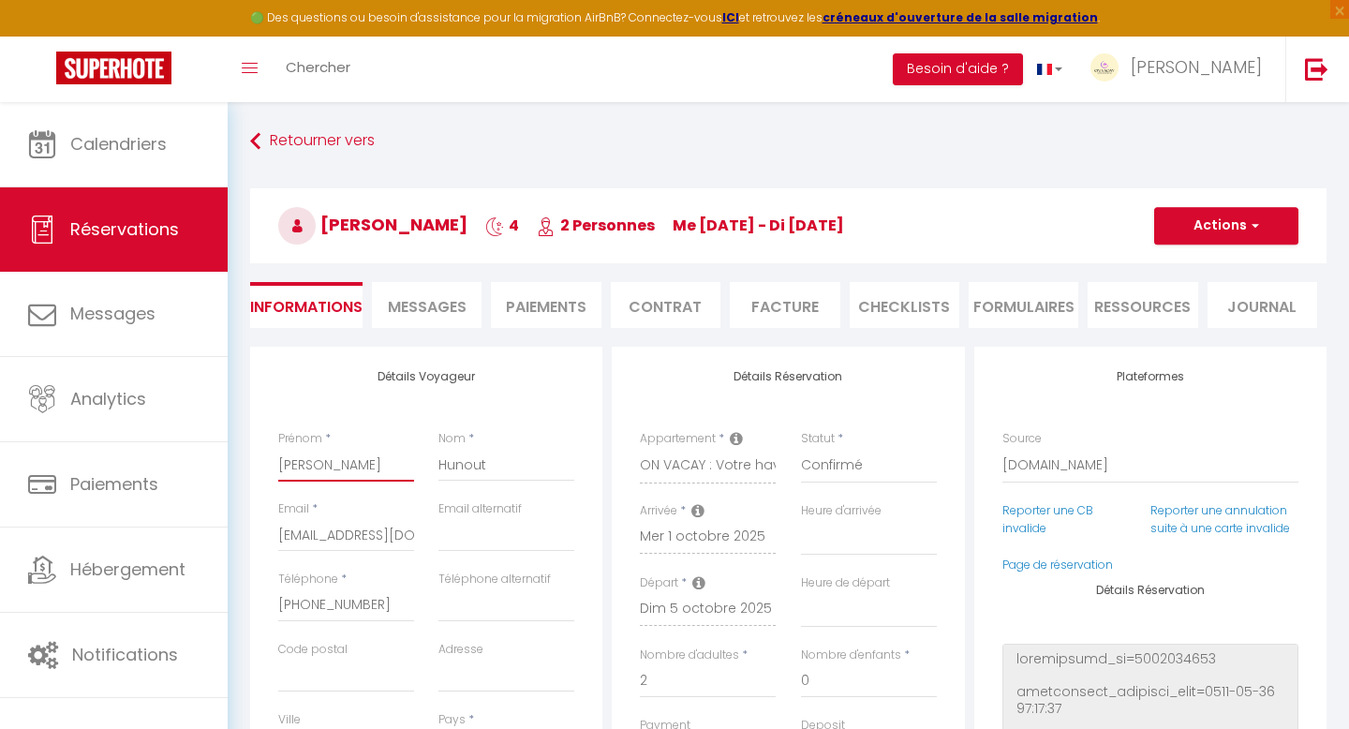
checkbox input "false"
type input "[PERSON_NAME]"
click at [1189, 221] on button "Actions" at bounding box center [1226, 225] width 144 height 37
click at [1181, 260] on link "Enregistrer" at bounding box center [1207, 267] width 148 height 24
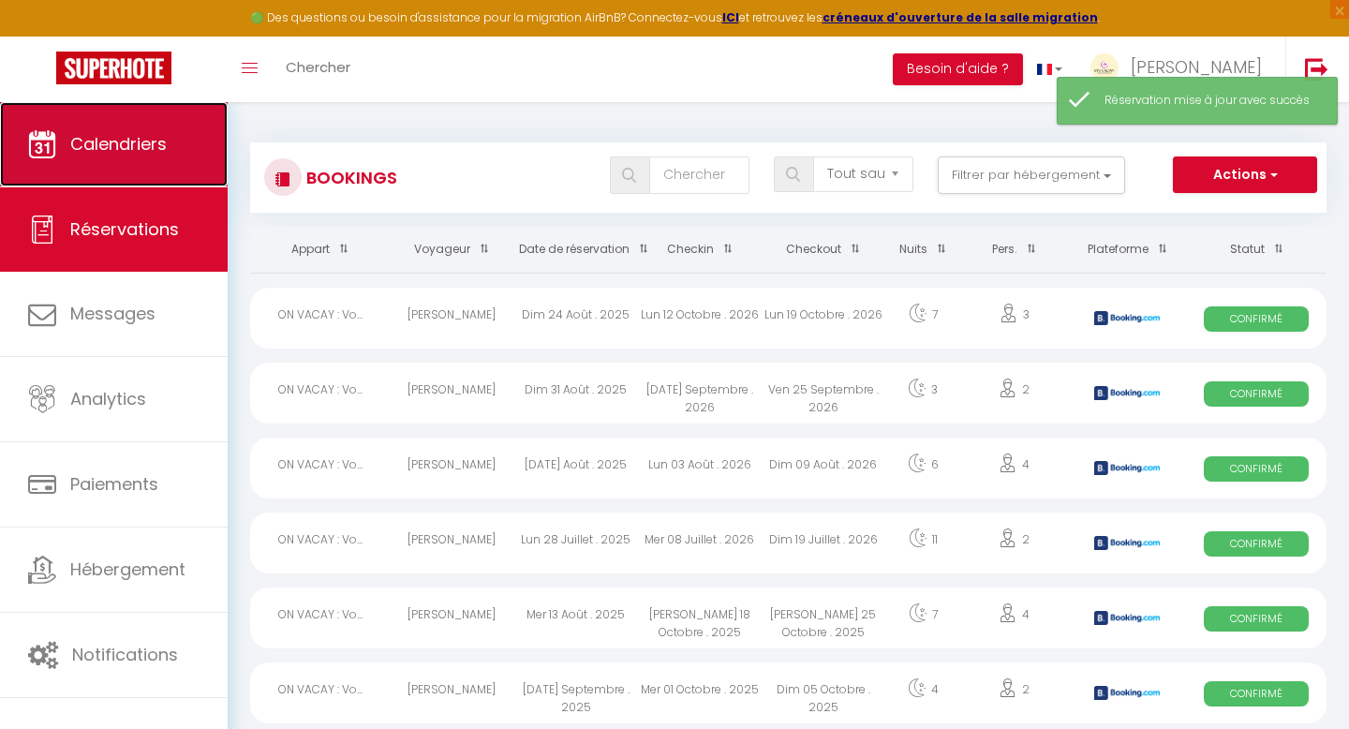
click at [77, 156] on link "Calendriers" at bounding box center [114, 144] width 228 height 84
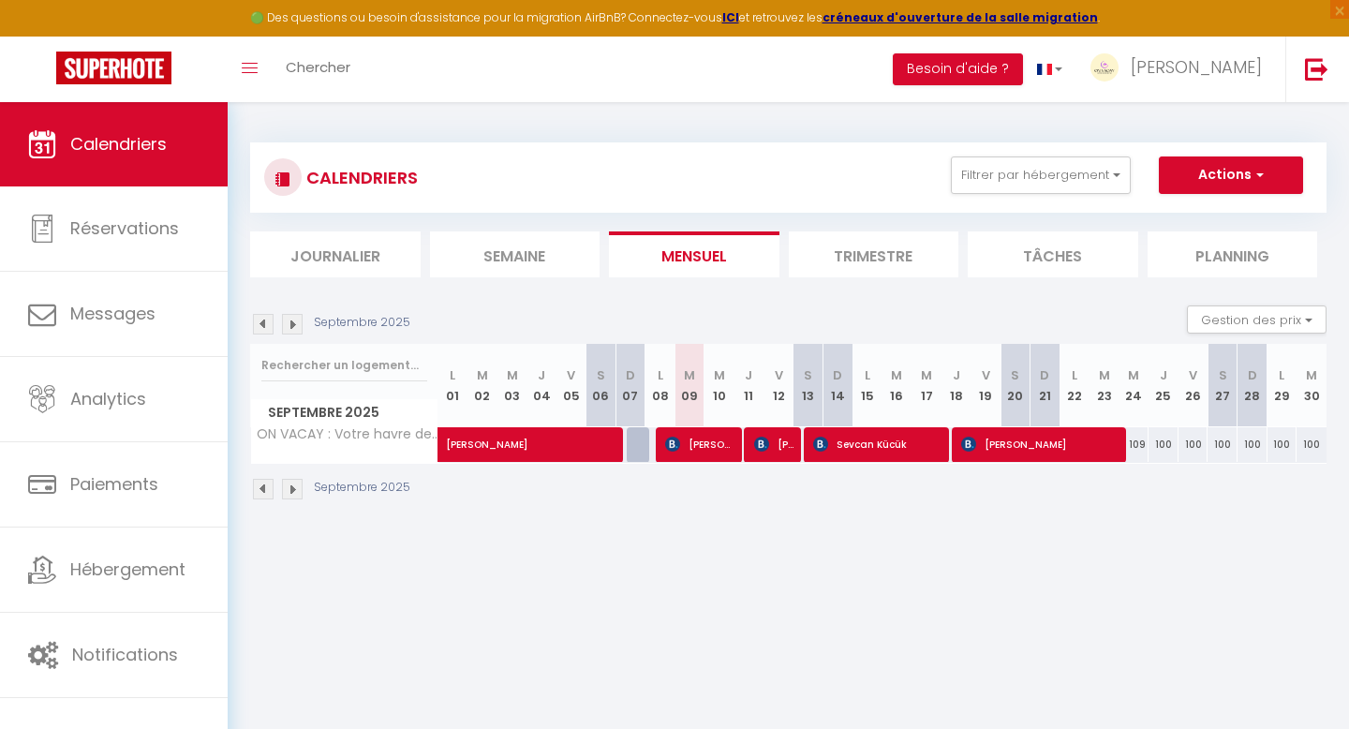
click at [857, 248] on li "Trimestre" at bounding box center [874, 254] width 170 height 46
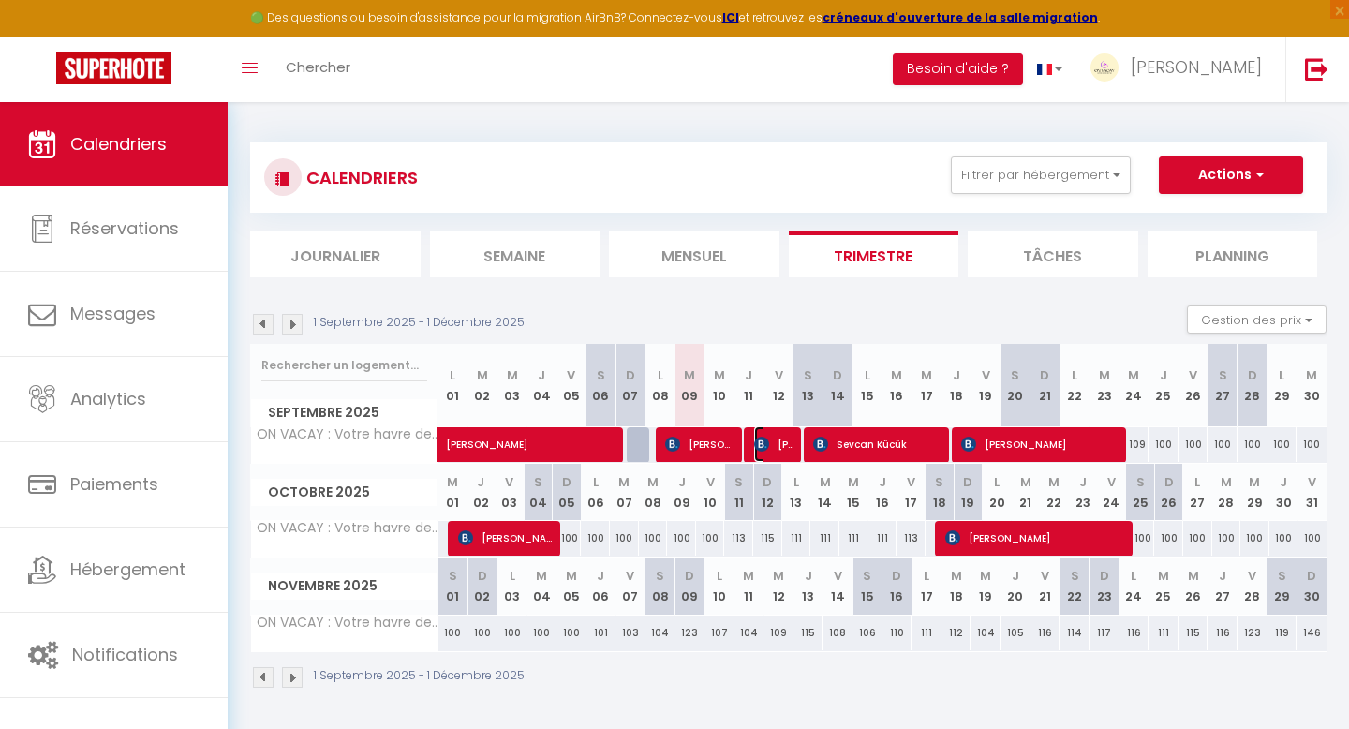
click at [765, 445] on img at bounding box center [761, 443] width 15 height 15
select select "OK"
select select "KO"
select select "0"
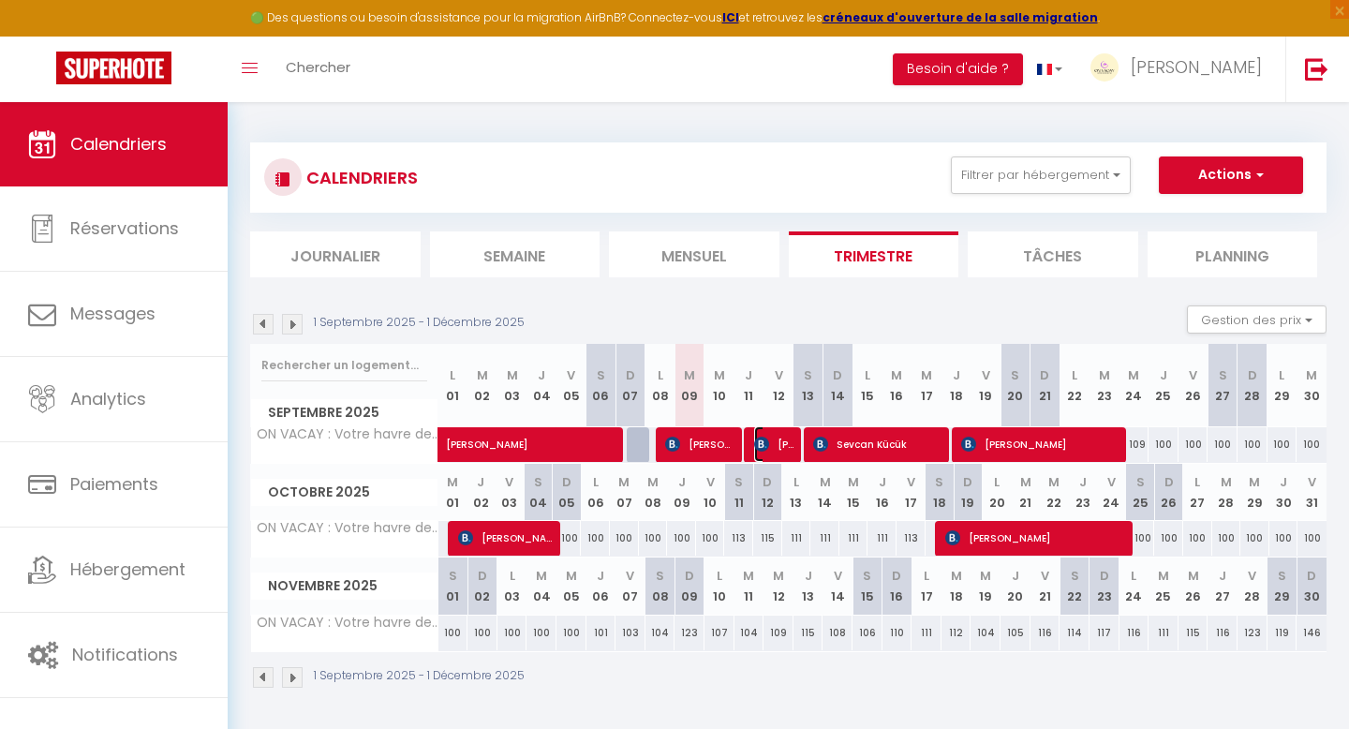
select select "1"
select select
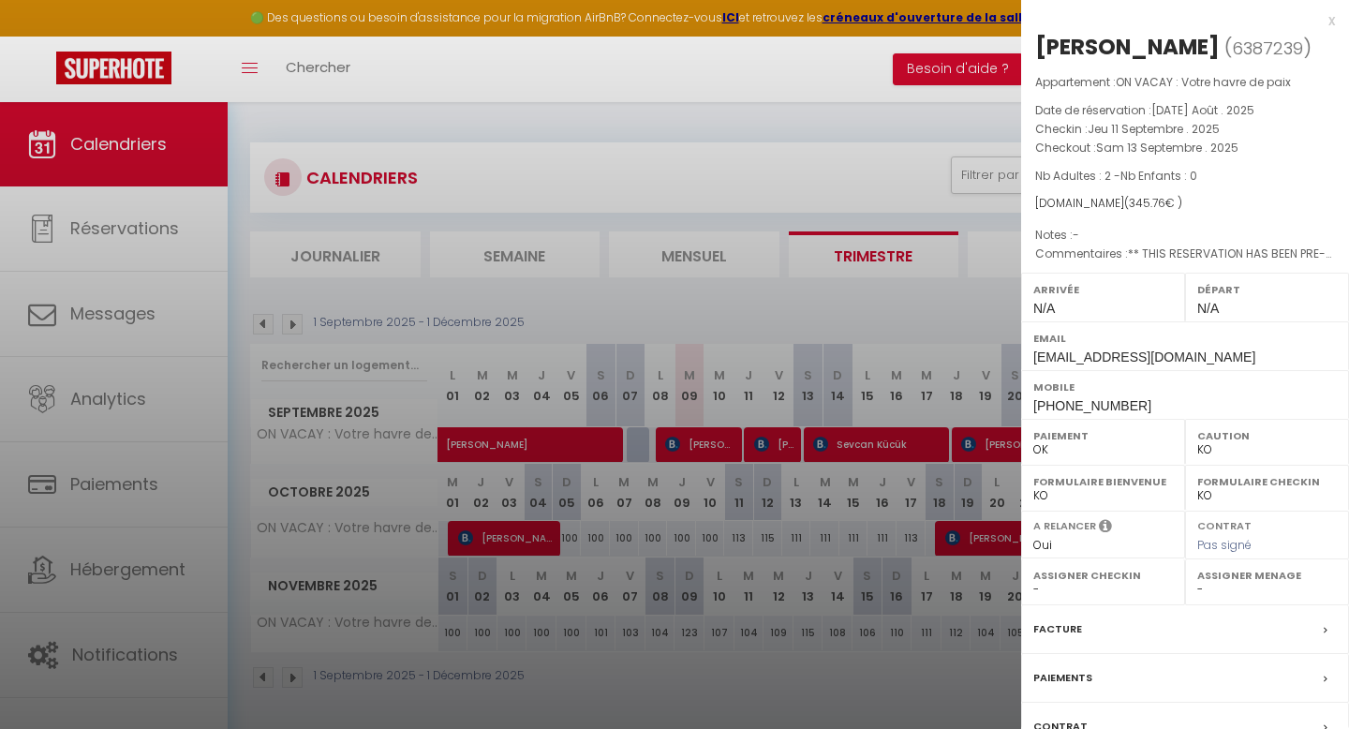
click at [1325, 685] on icon at bounding box center [1325, 678] width 4 height 11
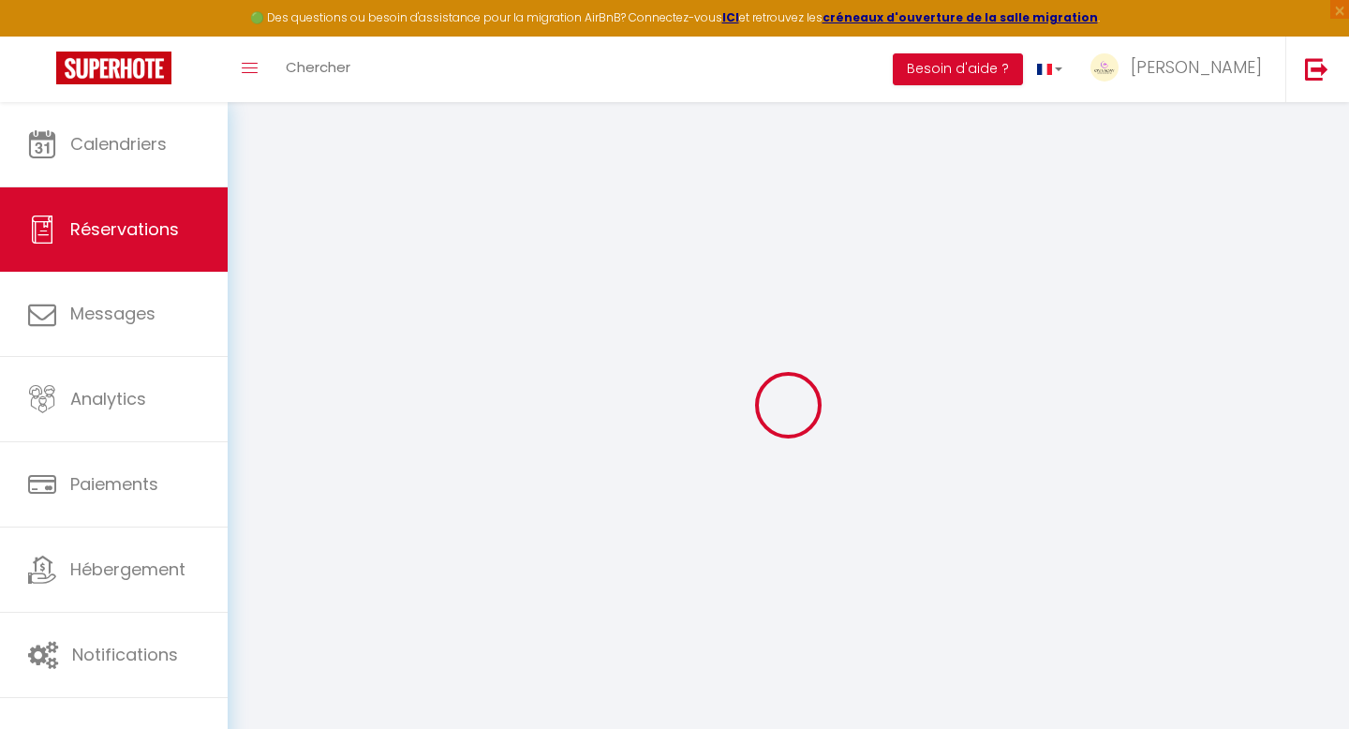
select select
checkbox input "false"
select select
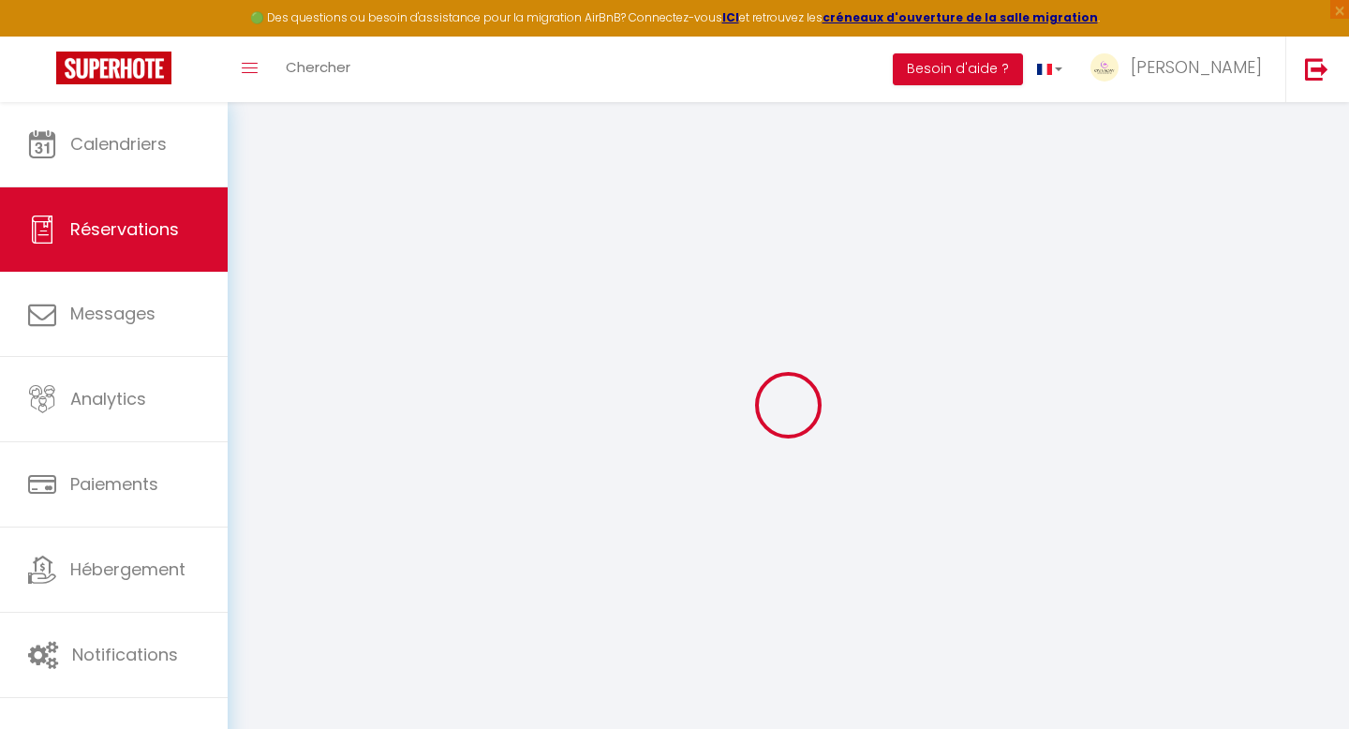
checkbox input "false"
type Comments0 "** THIS RESERVATION HAS BEEN PRE-PAID ** Reservation has a cancellation grace p…"
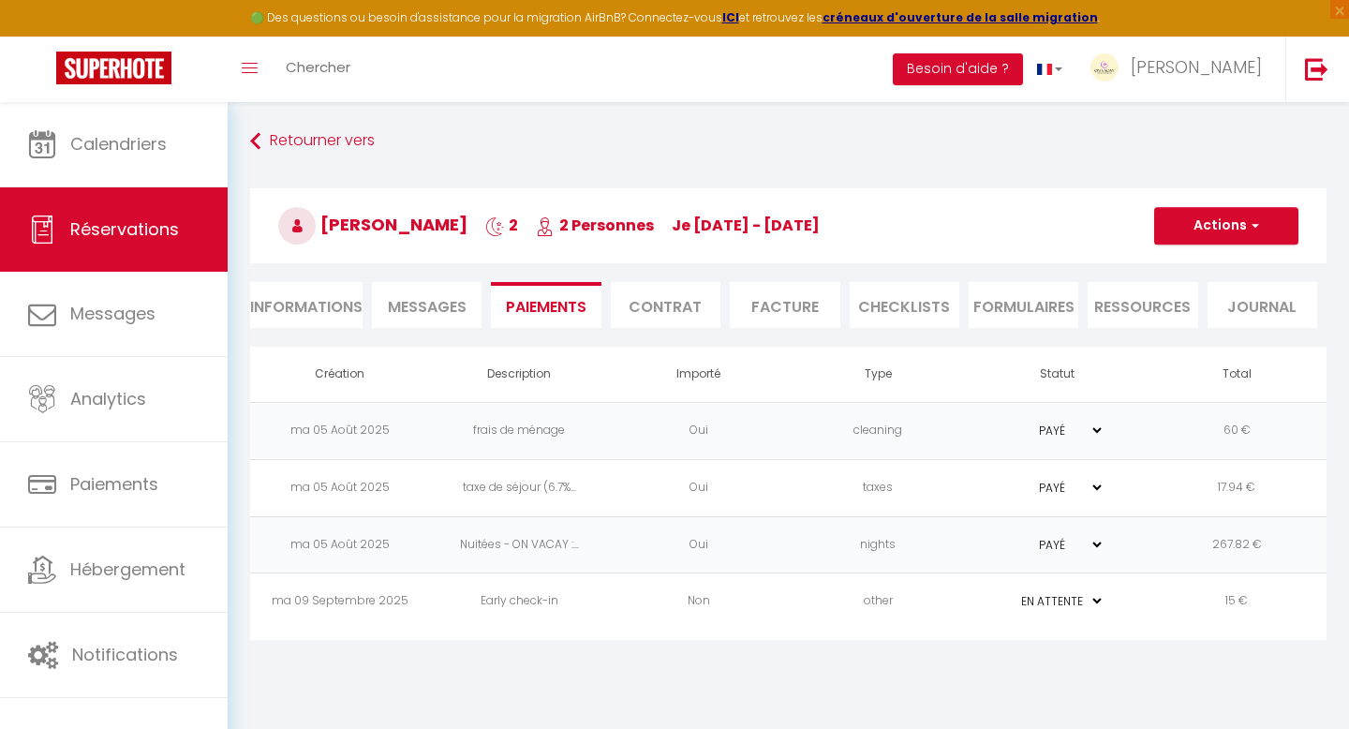
click at [1097, 599] on select "PAYÉ EN ATTENTE" at bounding box center [1058, 601] width 94 height 18
click at [1236, 599] on td "15 €" at bounding box center [1237, 601] width 180 height 57
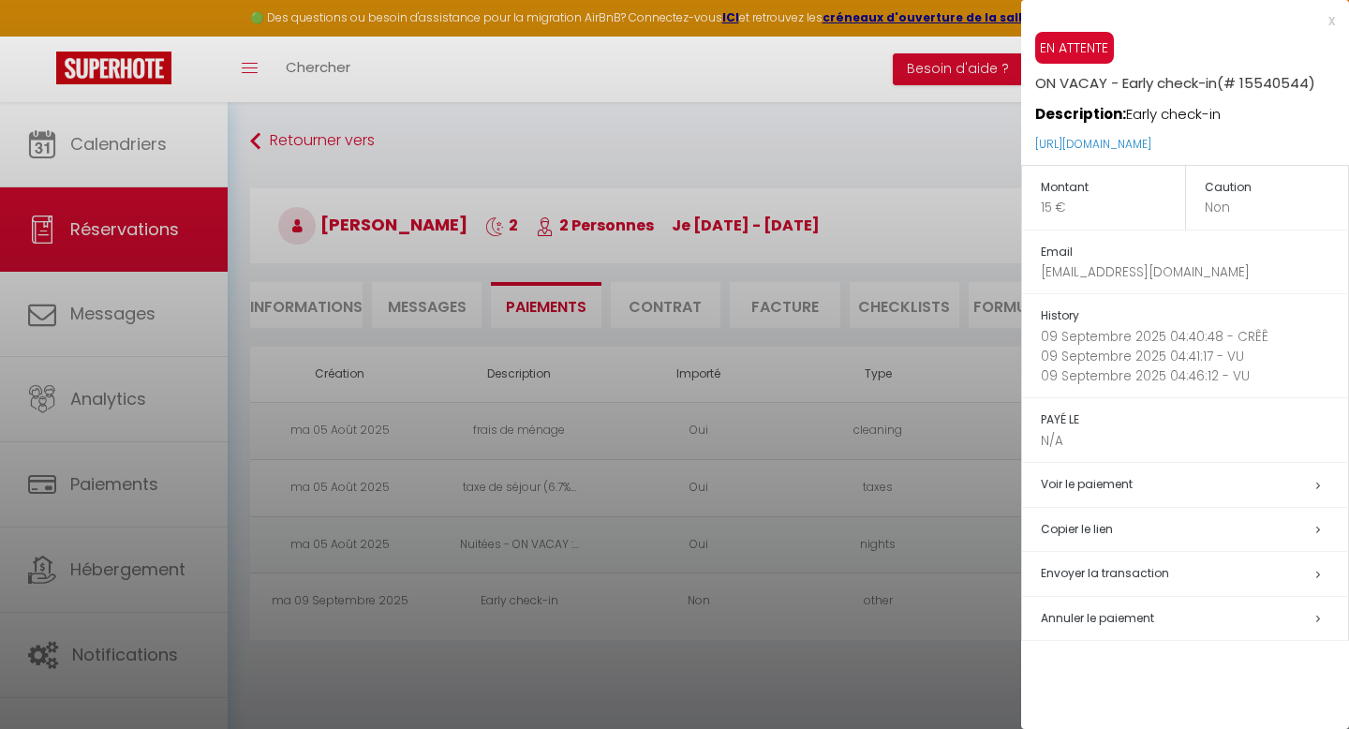
click at [1179, 615] on h5 "Annuler le paiement" at bounding box center [1193, 619] width 307 height 22
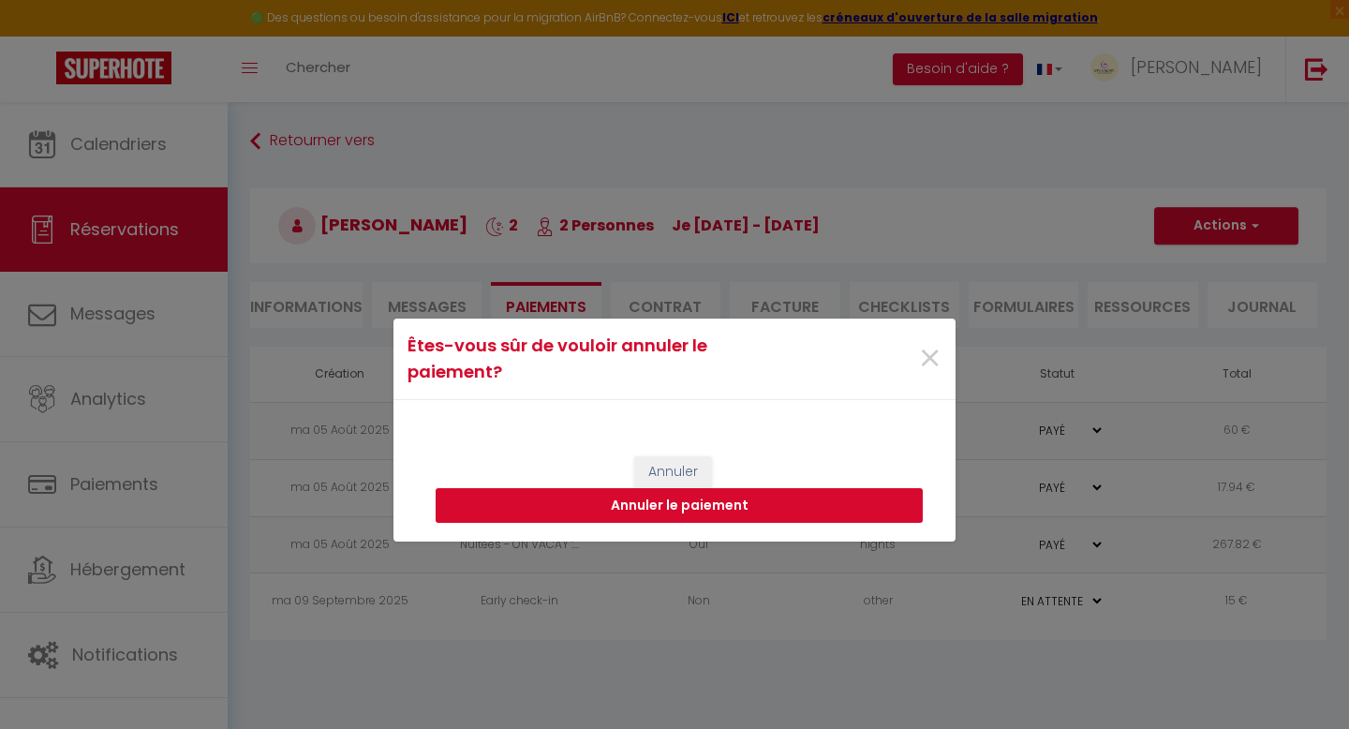
click at [693, 504] on button "Annuler le paiement" at bounding box center [678, 506] width 487 height 36
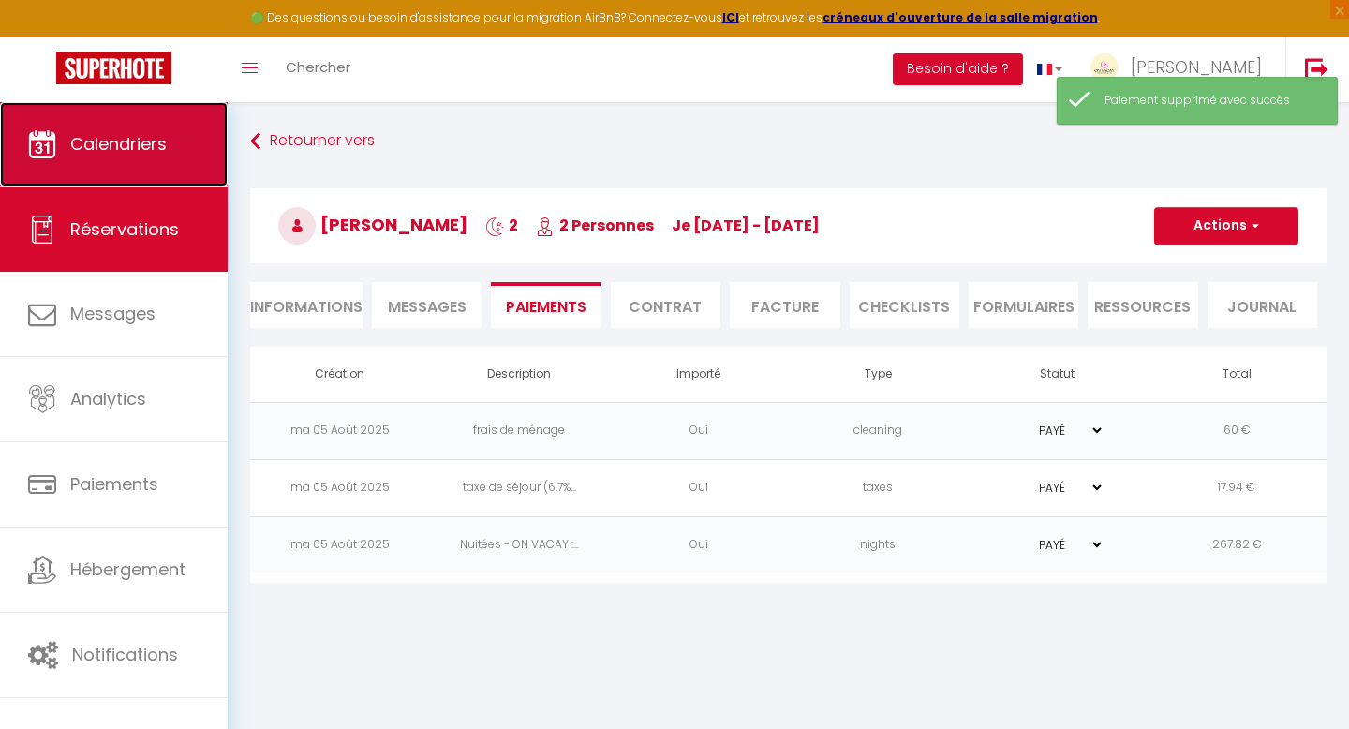
click at [69, 173] on link "Calendriers" at bounding box center [114, 144] width 228 height 84
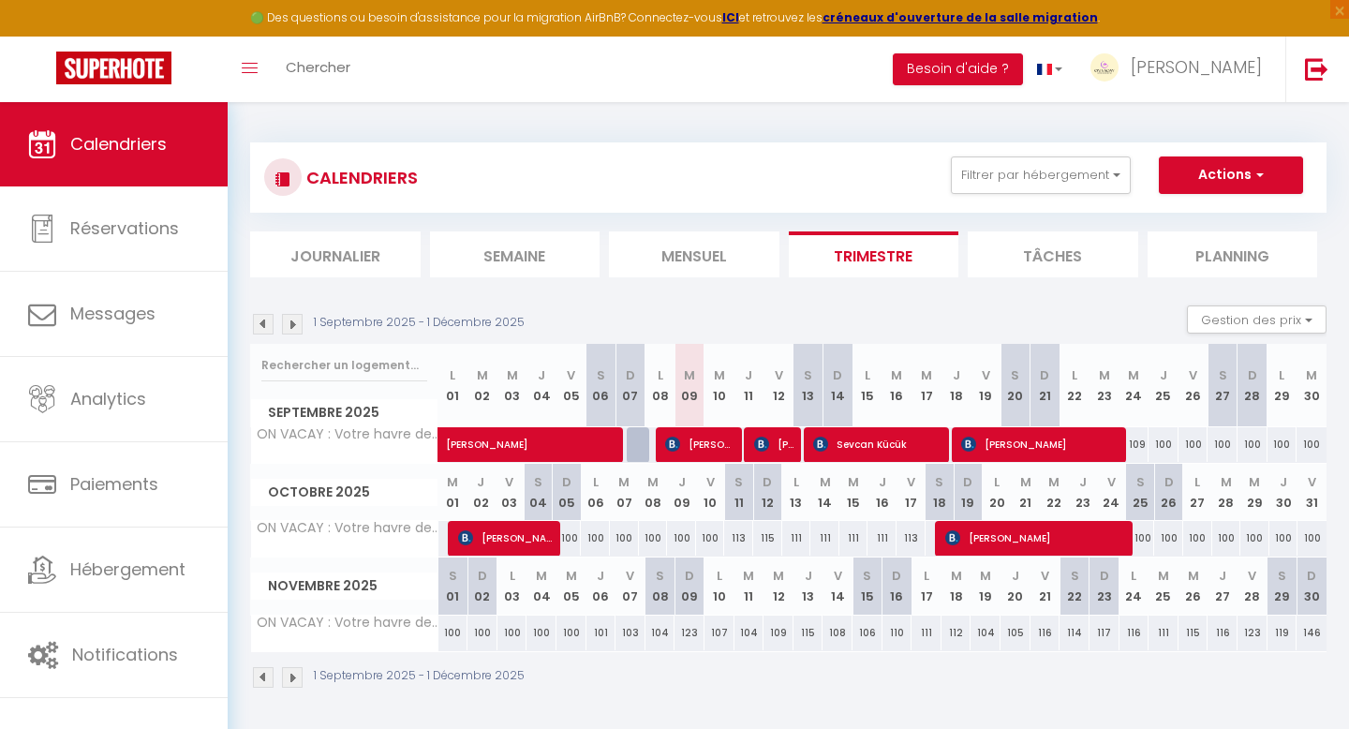
click at [260, 672] on img at bounding box center [263, 677] width 21 height 21
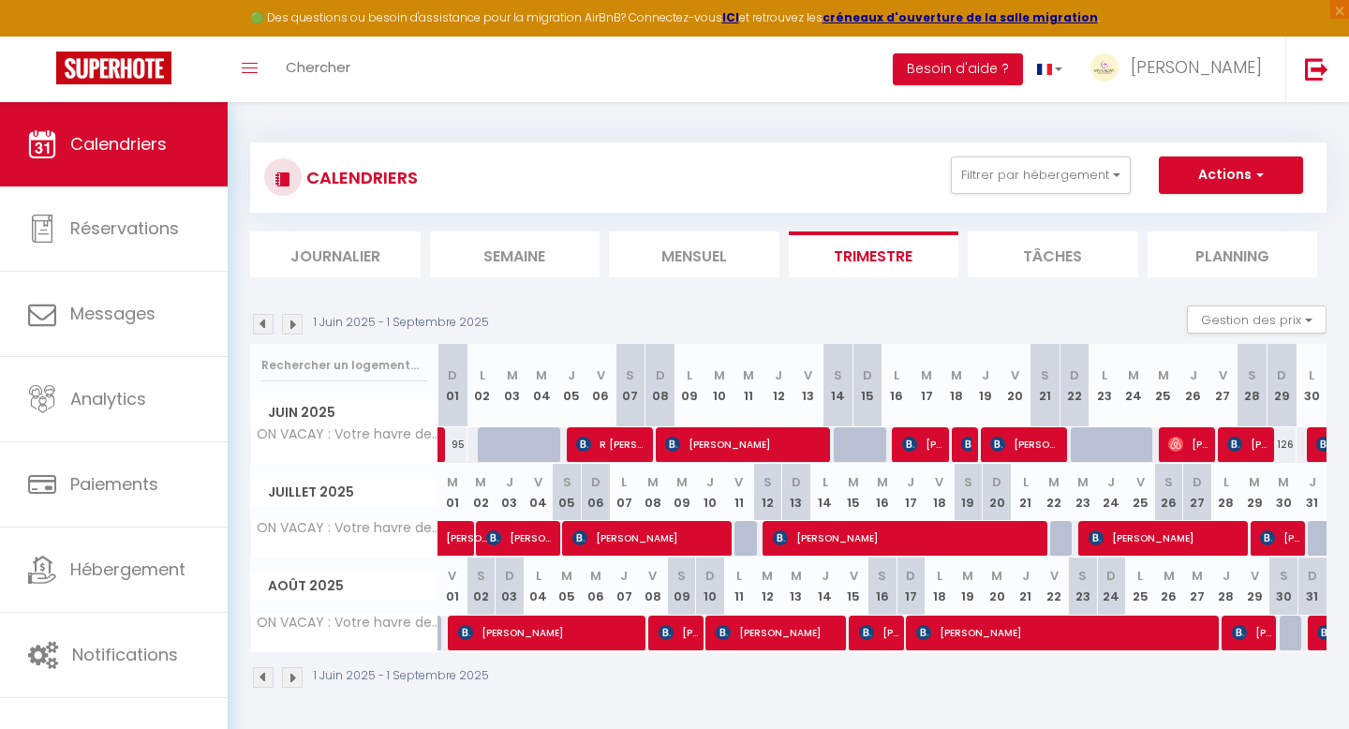
click at [266, 329] on img at bounding box center [263, 324] width 21 height 21
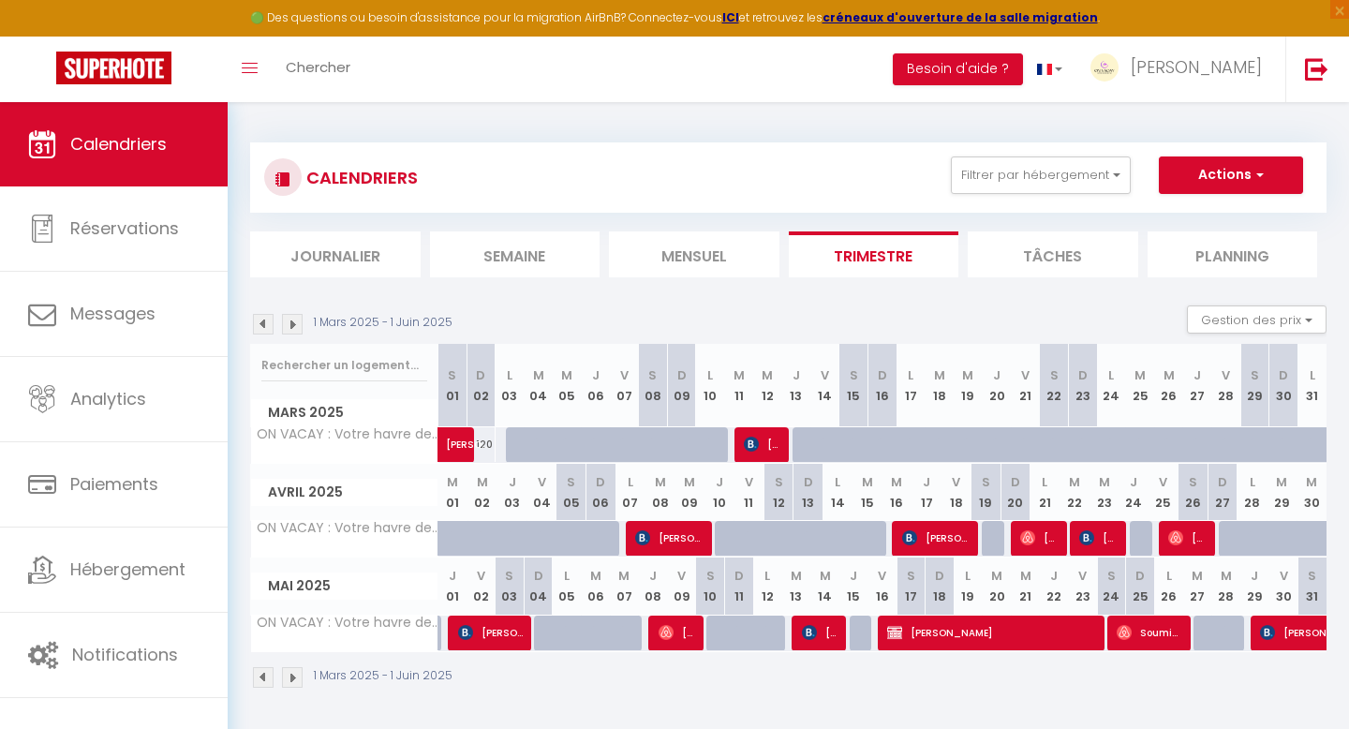
click at [266, 327] on img at bounding box center [263, 324] width 21 height 21
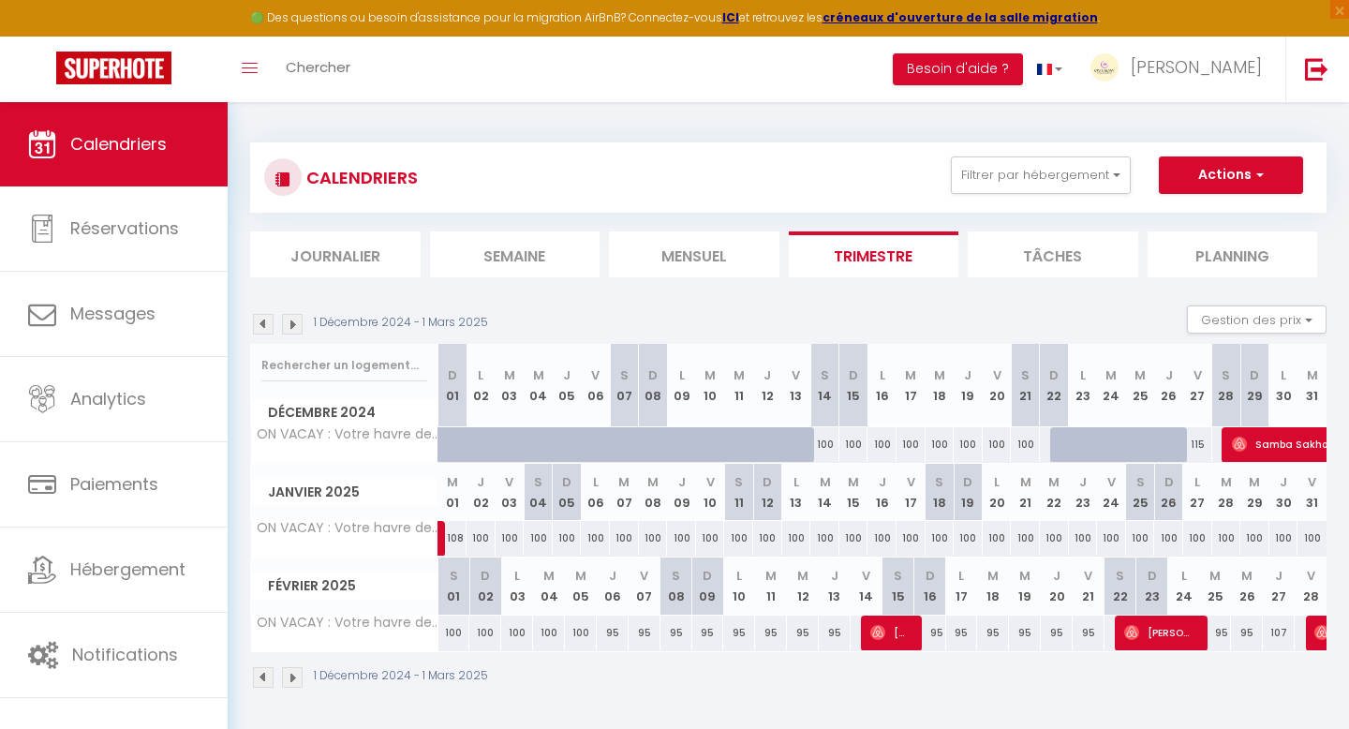
click at [266, 327] on img at bounding box center [263, 324] width 21 height 21
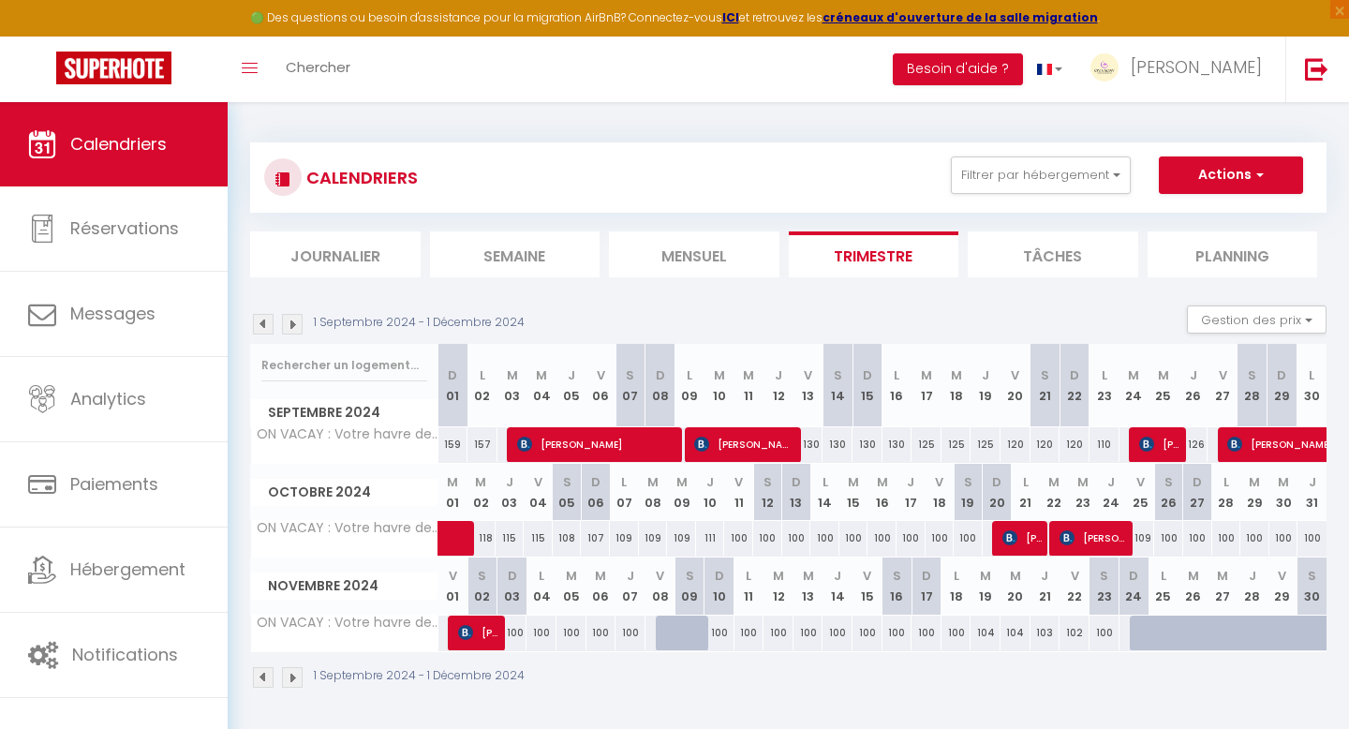
click at [294, 330] on img at bounding box center [292, 324] width 21 height 21
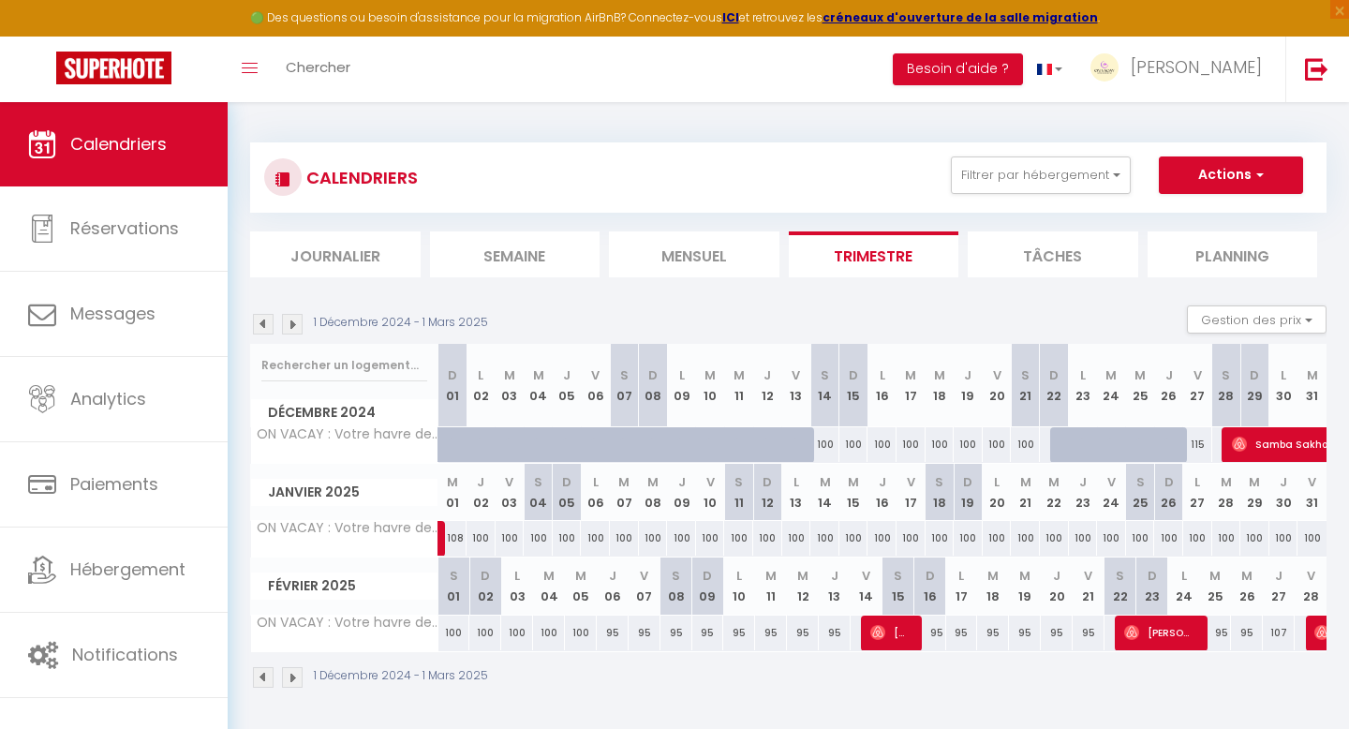
click at [294, 330] on img at bounding box center [292, 324] width 21 height 21
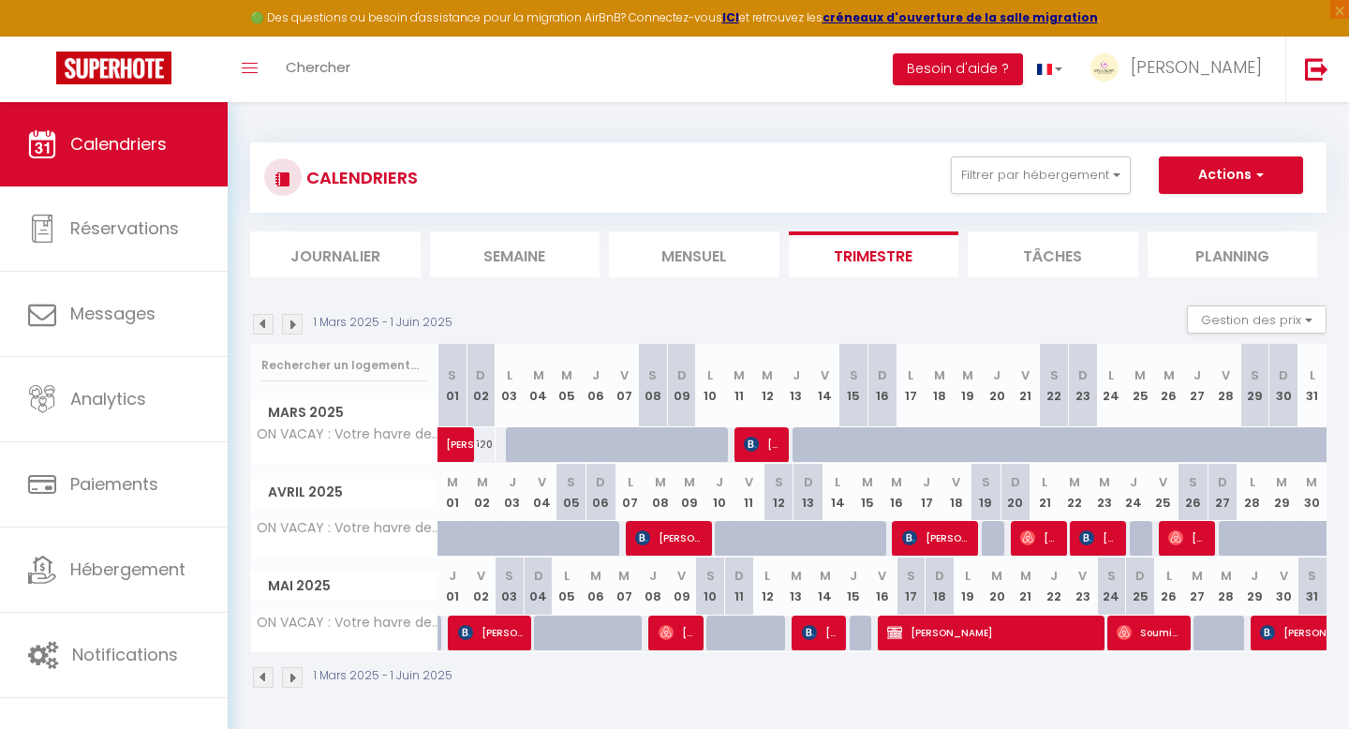
click at [294, 330] on img at bounding box center [292, 324] width 21 height 21
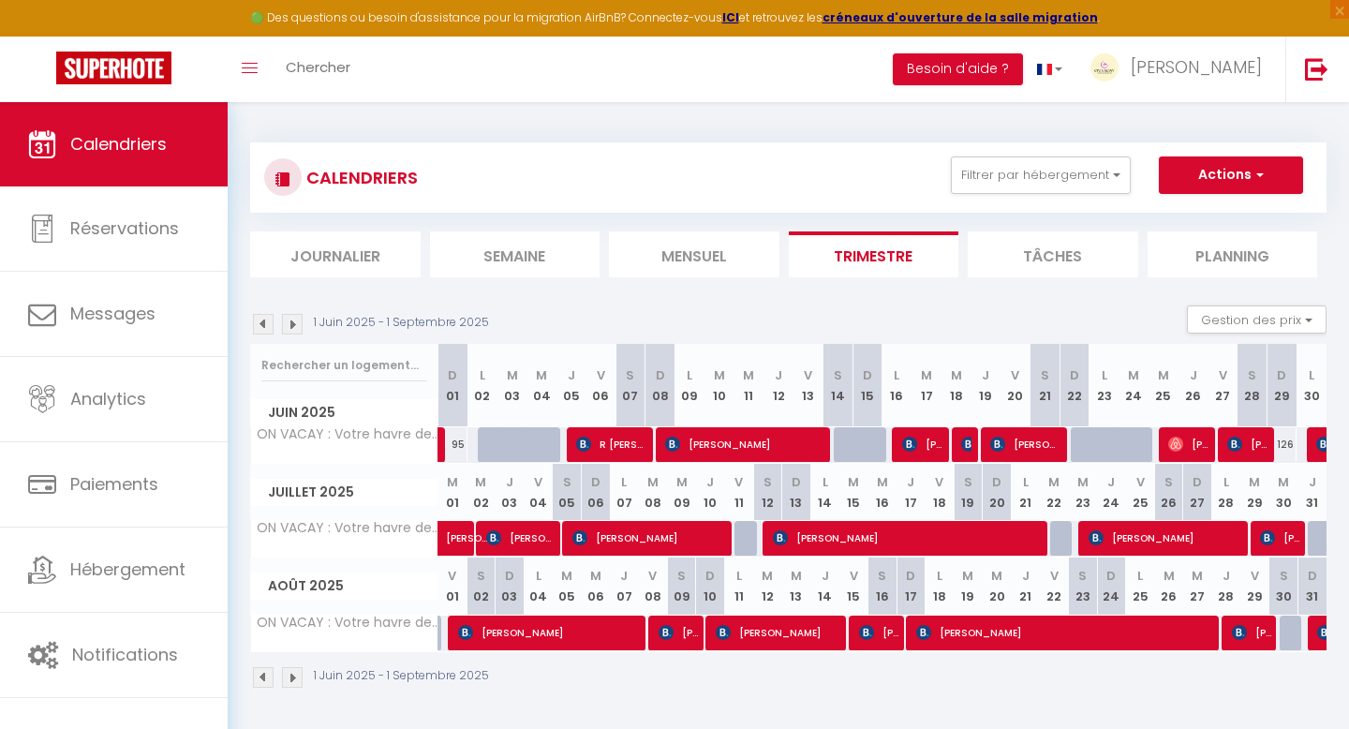
click at [294, 330] on img at bounding box center [292, 324] width 21 height 21
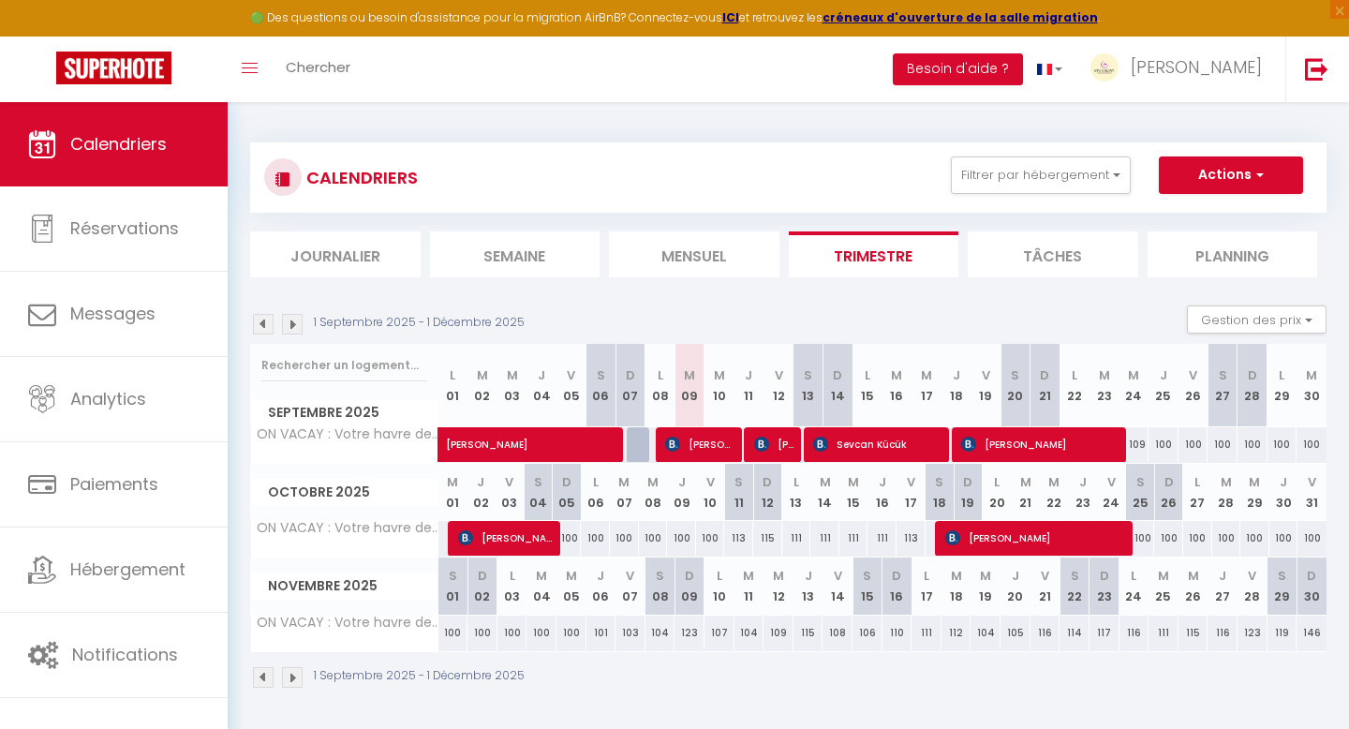
click at [260, 332] on img at bounding box center [263, 324] width 21 height 21
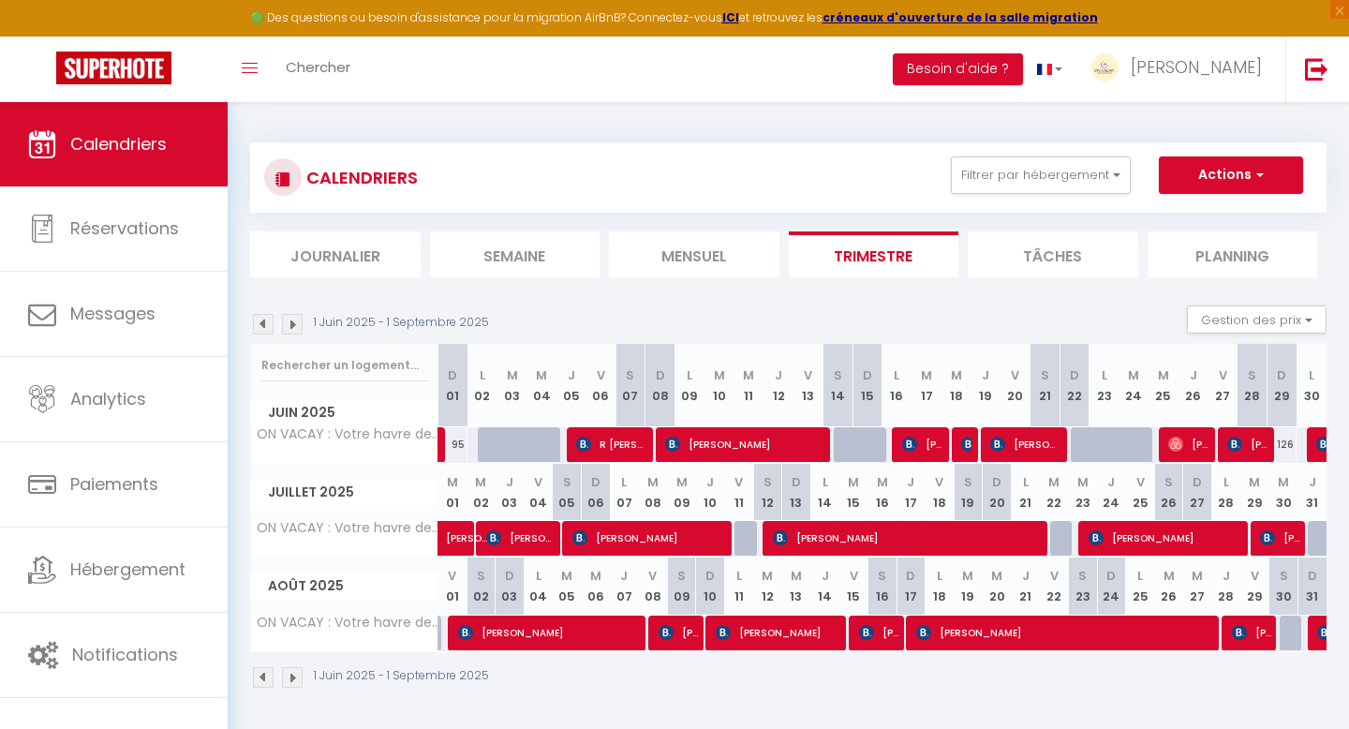
click at [299, 322] on img at bounding box center [292, 324] width 21 height 21
